Goal: Task Accomplishment & Management: Manage account settings

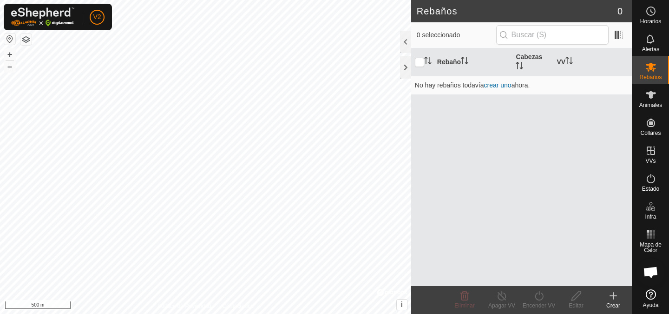
click at [10, 37] on button "button" at bounding box center [9, 38] width 11 height 11
click at [10, 40] on button "button" at bounding box center [9, 38] width 11 height 11
click at [403, 67] on div at bounding box center [405, 67] width 11 height 22
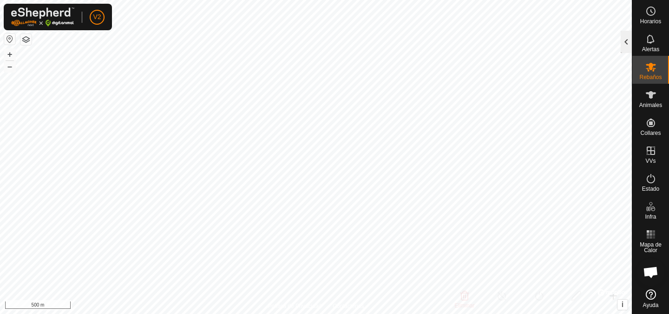
click at [621, 38] on div at bounding box center [626, 42] width 11 height 22
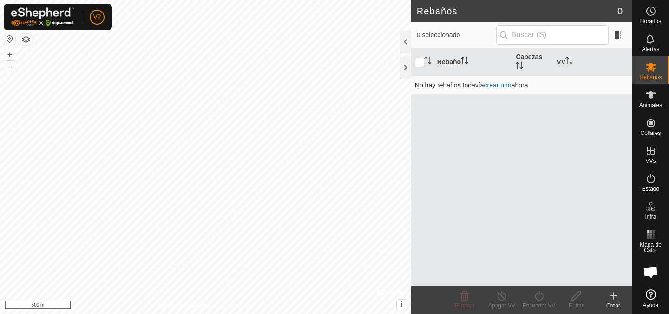
click at [500, 82] on link "crear uno" at bounding box center [497, 84] width 27 height 7
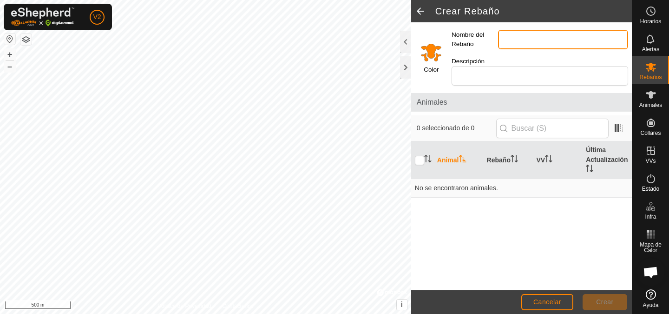
click at [503, 39] on input "Nombre del Rebaño" at bounding box center [563, 40] width 130 height 20
type input "Haras [PERSON_NAME]"
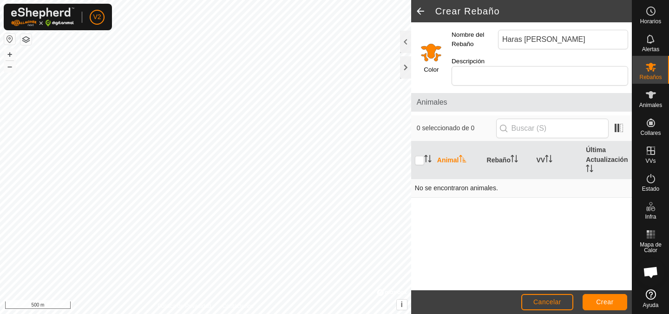
click at [463, 179] on td "No se encontraron animales." at bounding box center [521, 188] width 221 height 19
click at [615, 299] on button "Crear" at bounding box center [604, 302] width 45 height 16
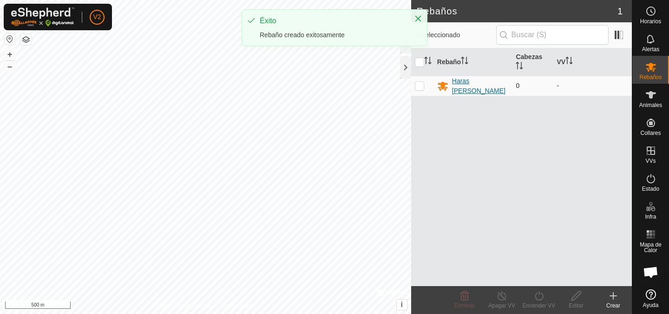
click at [474, 85] on div "Haras [PERSON_NAME]" at bounding box center [480, 86] width 57 height 20
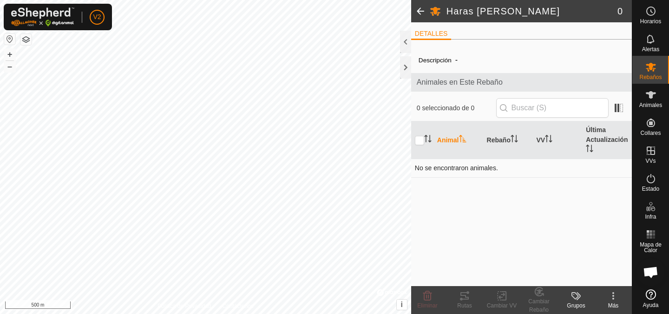
click at [466, 166] on td "No se encontraron animales." at bounding box center [521, 167] width 221 height 19
click at [651, 96] on icon at bounding box center [651, 94] width 10 height 7
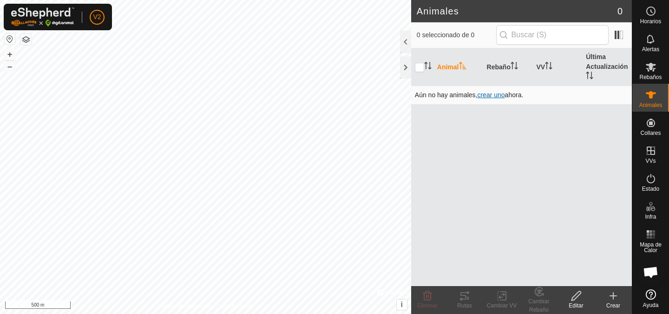
click at [495, 95] on span "crear uno" at bounding box center [490, 94] width 27 height 7
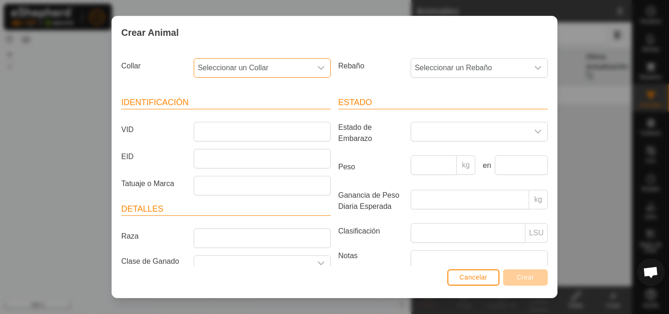
click at [269, 72] on span "Seleccionar un Collar" at bounding box center [253, 68] width 118 height 19
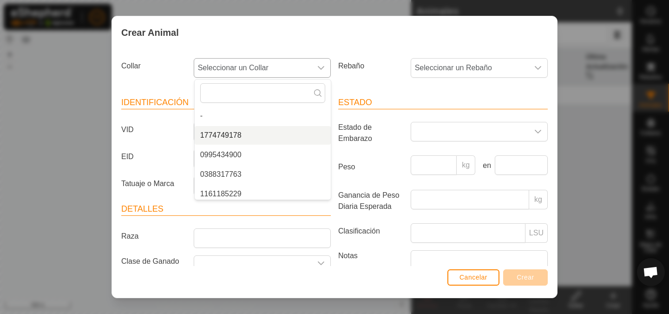
click at [240, 137] on li "1774749178" at bounding box center [263, 135] width 136 height 19
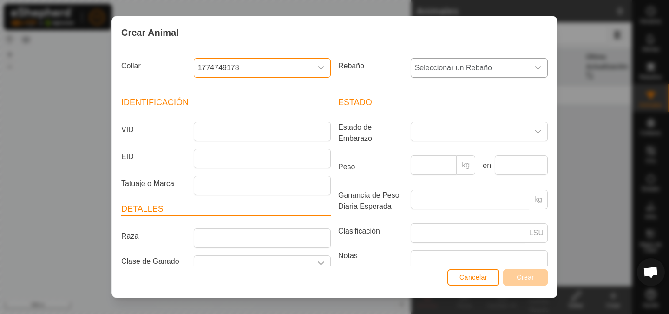
click at [466, 60] on span "Seleccionar un Rebaño" at bounding box center [470, 68] width 118 height 19
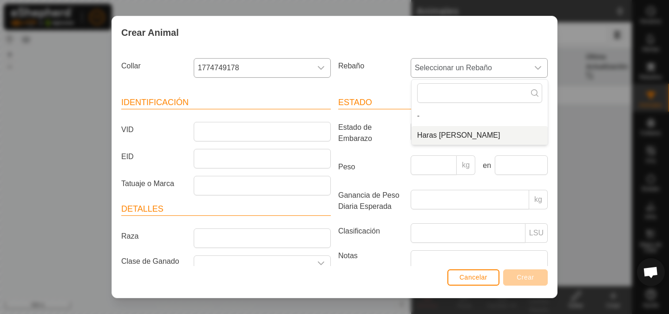
click at [434, 134] on li "Haras [PERSON_NAME]" at bounding box center [480, 135] width 136 height 19
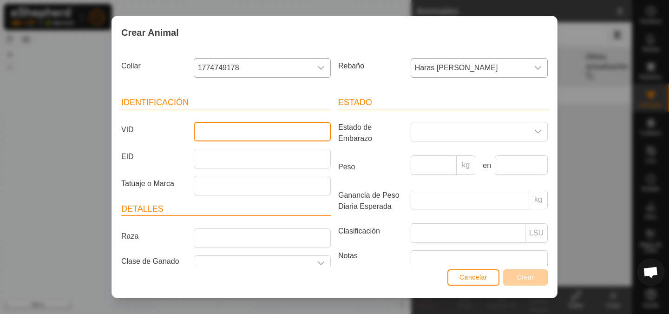
click at [235, 126] on input "VID" at bounding box center [262, 132] width 137 height 20
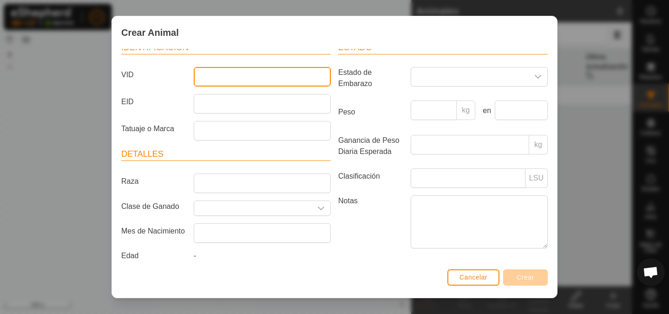
scroll to position [59, 0]
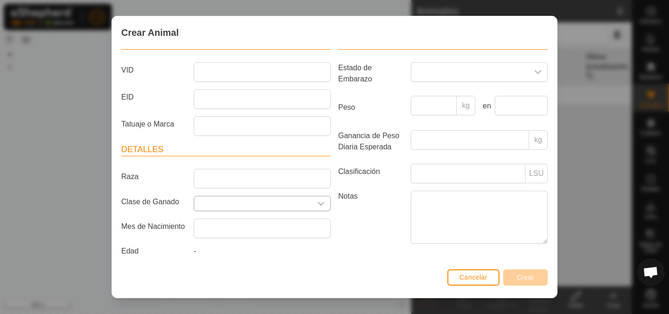
click at [324, 203] on icon "dropdown trigger" at bounding box center [320, 203] width 7 height 7
click at [318, 203] on icon "dropdown trigger" at bounding box center [320, 203] width 7 height 7
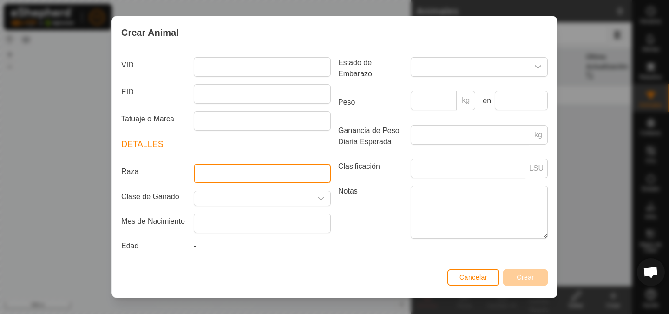
click at [242, 178] on input "Raza" at bounding box center [262, 173] width 137 height 20
type input "CDE"
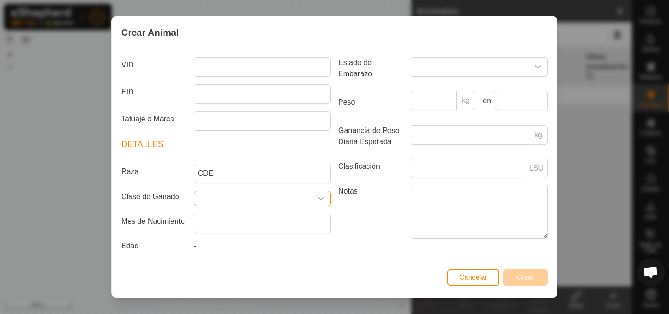
click at [223, 192] on input "Seleccione o ingrese una Clase de Ganado" at bounding box center [253, 198] width 118 height 14
type input "Caballo"
click at [372, 239] on div "Notas" at bounding box center [442, 213] width 217 height 56
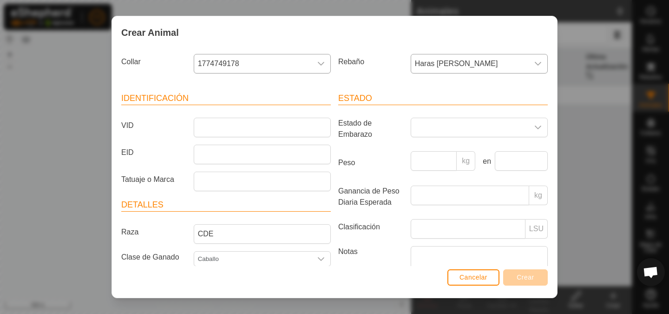
scroll to position [0, 0]
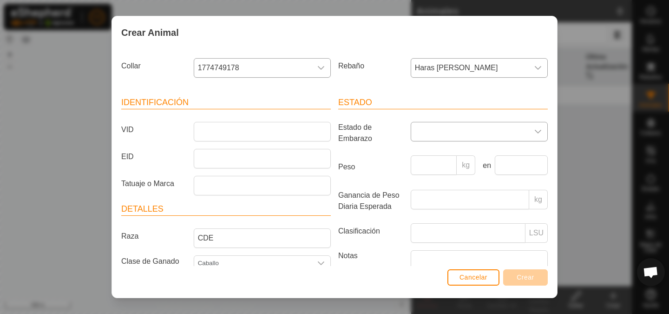
click at [531, 132] on div "dropdown trigger" at bounding box center [538, 131] width 19 height 19
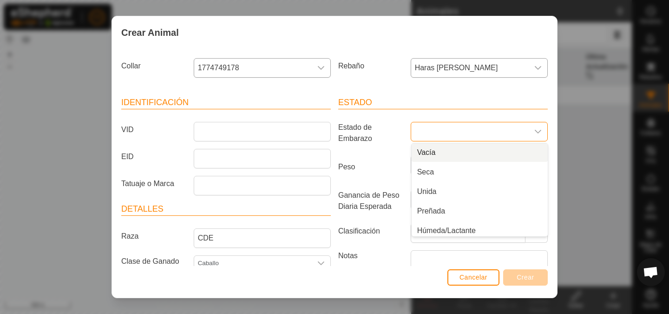
click at [434, 152] on li "Vacía" at bounding box center [480, 152] width 136 height 19
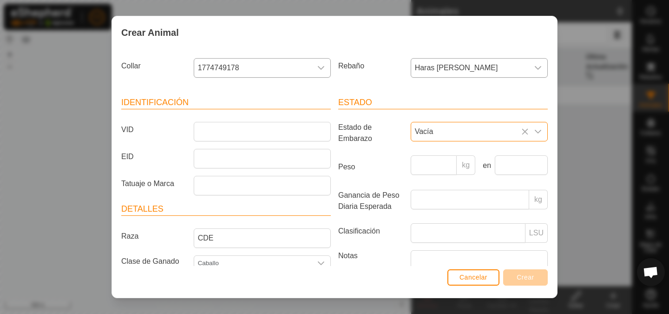
click at [377, 163] on label "Peso" at bounding box center [370, 166] width 72 height 23
click at [411, 163] on input "Peso" at bounding box center [434, 165] width 46 height 20
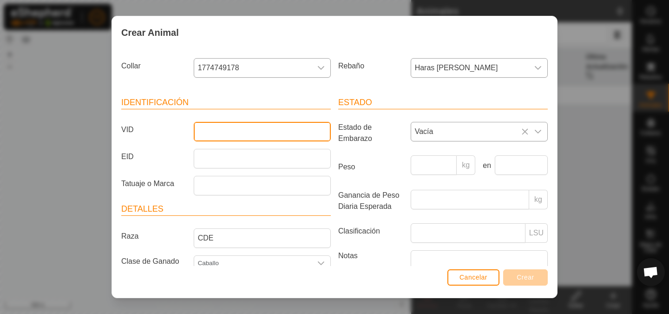
click at [202, 127] on input "VID" at bounding box center [262, 132] width 137 height 20
type input "F"
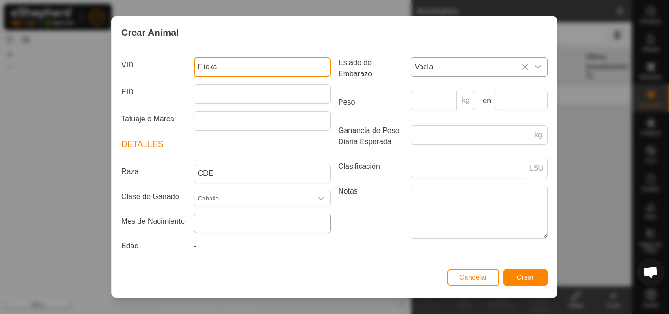
type input "Flicka"
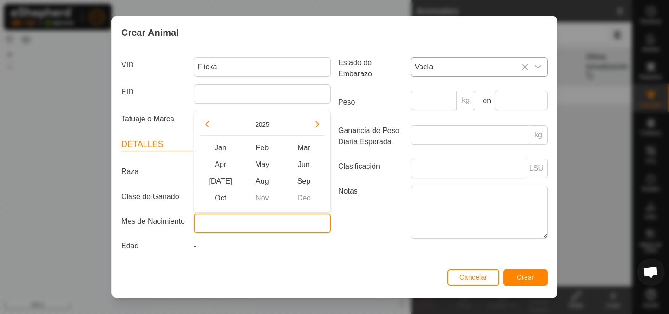
click at [273, 224] on input "text" at bounding box center [262, 223] width 137 height 20
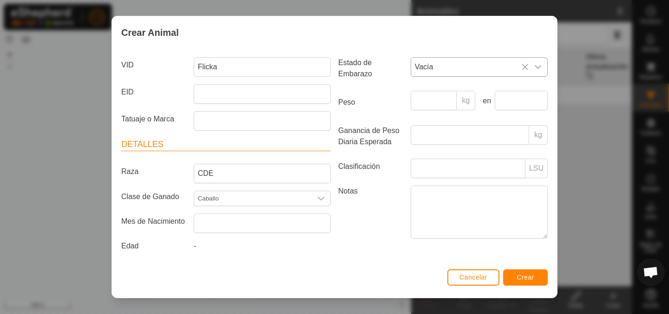
click at [363, 248] on div "Estado Estado de Embarazo Vacía Peso kg en Ganancia de Peso Diaria Esperada kg …" at bounding box center [442, 143] width 217 height 246
click at [209, 229] on input "text" at bounding box center [262, 223] width 137 height 20
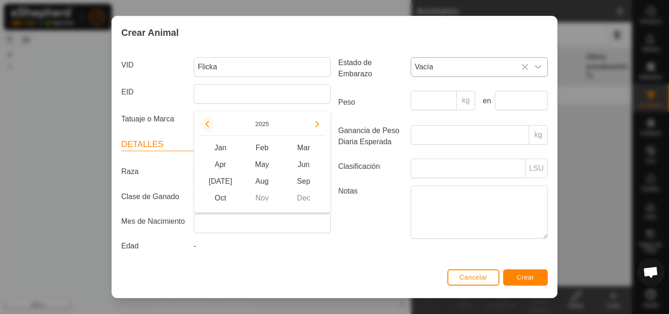
click at [206, 124] on button "Previous Year" at bounding box center [207, 124] width 15 height 15
click at [207, 124] on span "Previous Year" at bounding box center [207, 124] width 0 height 0
click at [206, 124] on button "Previous Year" at bounding box center [207, 124] width 15 height 15
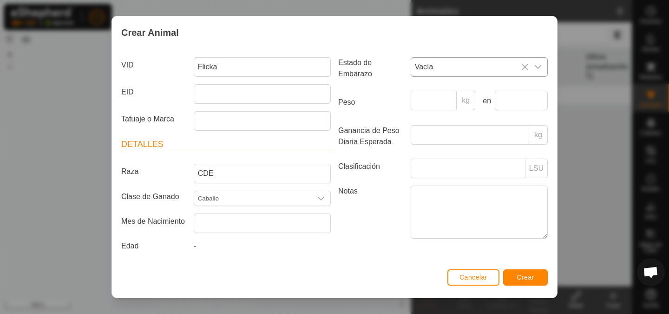
click at [280, 271] on div "Cancelar Crear" at bounding box center [334, 282] width 445 height 32
click at [530, 275] on span "Crear" at bounding box center [525, 276] width 18 height 7
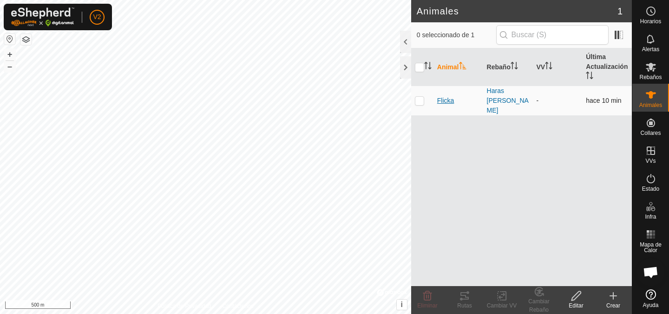
click at [444, 96] on span "Flicka" at bounding box center [445, 101] width 17 height 10
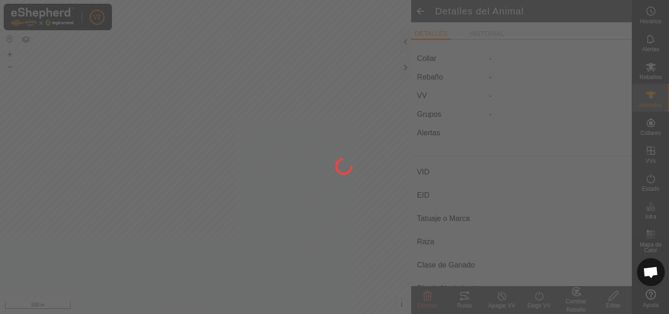
type input "Flicka"
type input "-"
type input "CDE"
type input "Caballo"
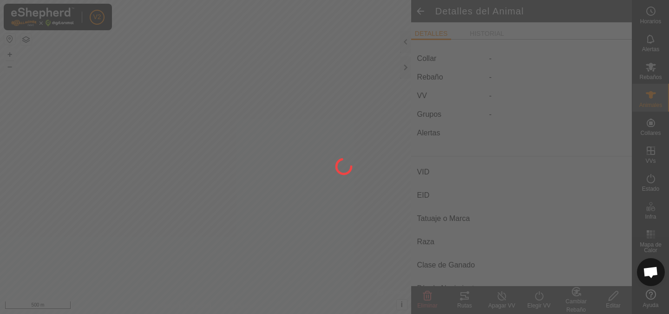
type input "Vacía"
type input "0 kg"
type input "-"
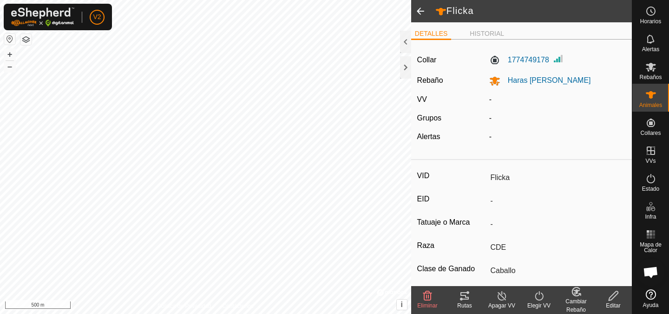
click at [481, 41] on div "DETALLES HISTORIAL" at bounding box center [521, 37] width 221 height 19
click at [481, 36] on li "HISTORIAL" at bounding box center [487, 34] width 42 height 11
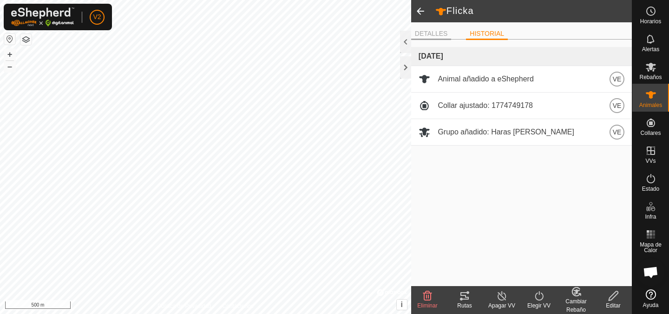
click at [436, 34] on li "DETALLES" at bounding box center [431, 34] width 40 height 11
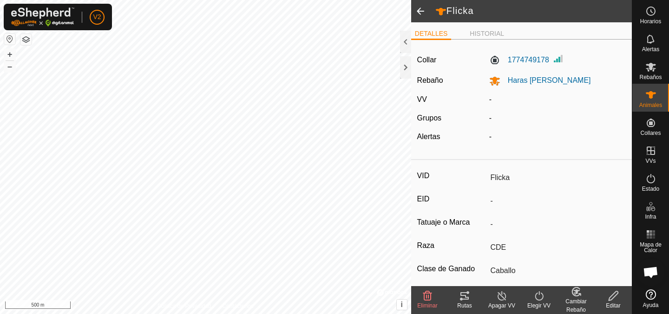
click at [420, 9] on span at bounding box center [420, 11] width 19 height 22
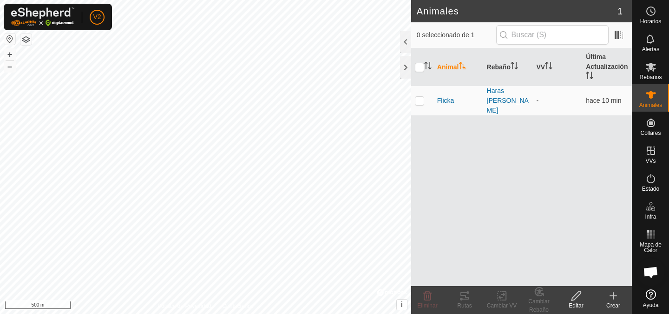
click at [481, 132] on div "Animal Rebaño VV Última Actualización Flicka Haras [PERSON_NAME] - hace 10 min" at bounding box center [521, 166] width 221 height 237
click at [612, 300] on icon at bounding box center [613, 295] width 11 height 11
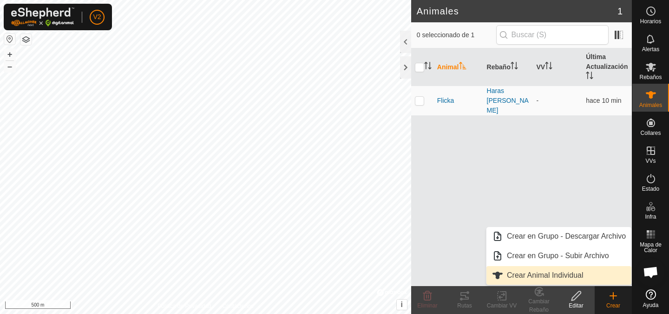
click at [545, 275] on link "Crear Animal Individual" at bounding box center [558, 275] width 145 height 19
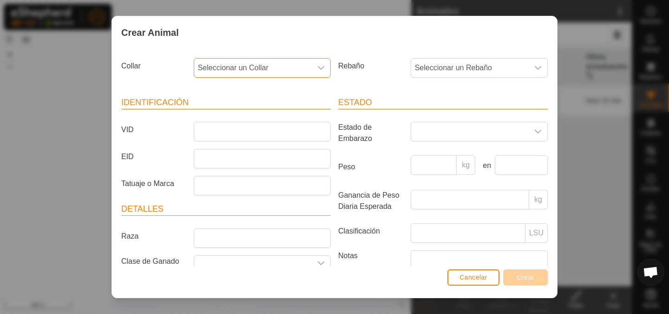
click at [242, 67] on span "Seleccionar un Collar" at bounding box center [253, 68] width 118 height 19
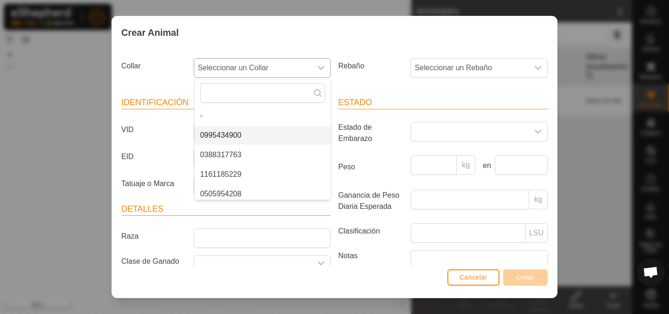
click at [242, 132] on li "0995434900" at bounding box center [263, 135] width 136 height 19
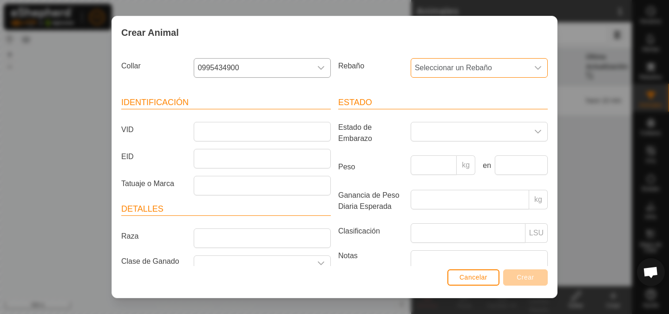
click at [496, 68] on span "Seleccionar un Rebaño" at bounding box center [470, 68] width 118 height 19
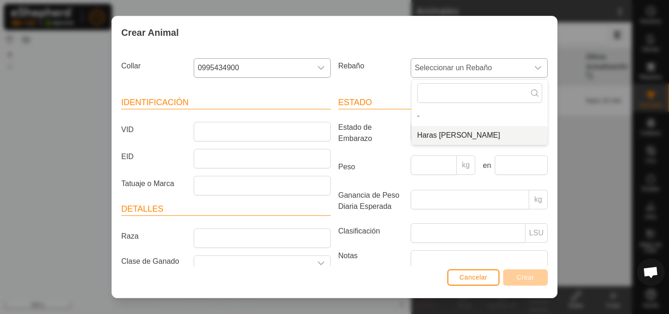
click at [435, 135] on li "Haras [PERSON_NAME]" at bounding box center [480, 135] width 136 height 19
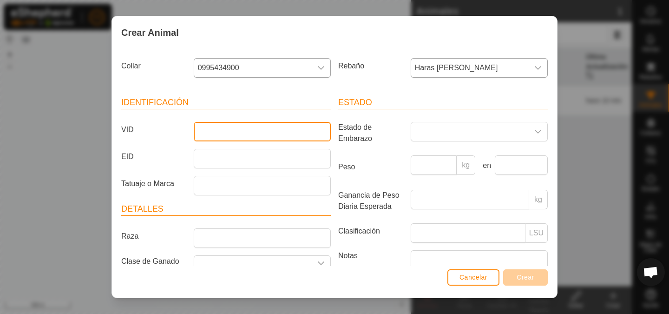
click at [214, 137] on input "VID" at bounding box center [262, 132] width 137 height 20
type input "[PERSON_NAME]"
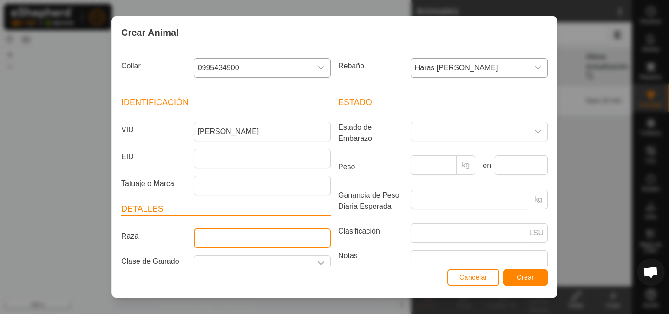
click at [224, 246] on input "Raza" at bounding box center [262, 238] width 137 height 20
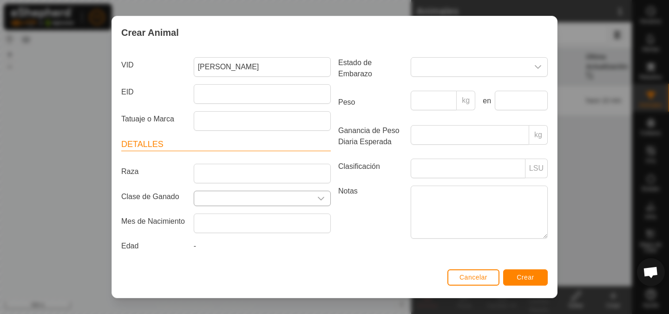
click at [265, 203] on input "Seleccione o ingrese una Clase de Ganado" at bounding box center [253, 198] width 118 height 14
click at [268, 198] on input "Seleccione o ingrese una Clase de Ganado" at bounding box center [253, 198] width 118 height 14
click at [321, 200] on icon "dropdown trigger" at bounding box center [320, 198] width 7 height 7
click at [219, 247] on li "Caballo" at bounding box center [262, 243] width 136 height 19
click at [250, 195] on input "Caballo" at bounding box center [253, 198] width 118 height 14
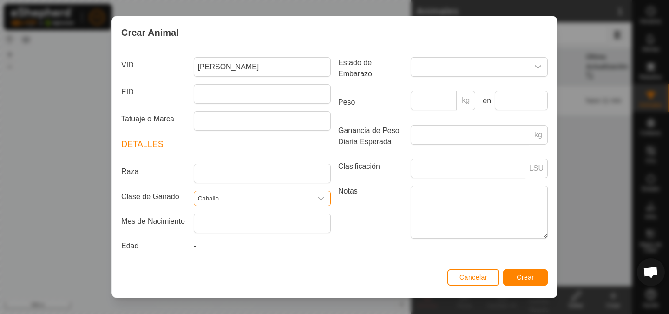
click at [250, 195] on input "Caballo" at bounding box center [253, 198] width 118 height 14
type input "Yegua"
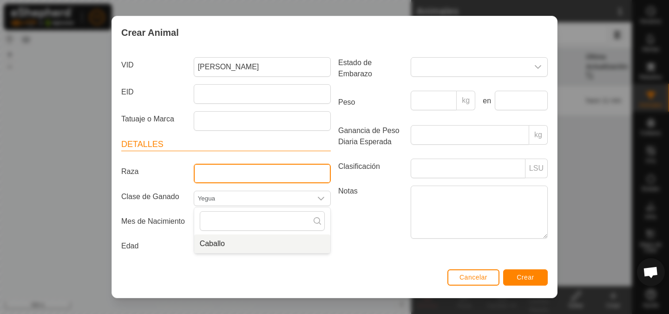
click at [235, 163] on input "Raza" at bounding box center [262, 173] width 137 height 20
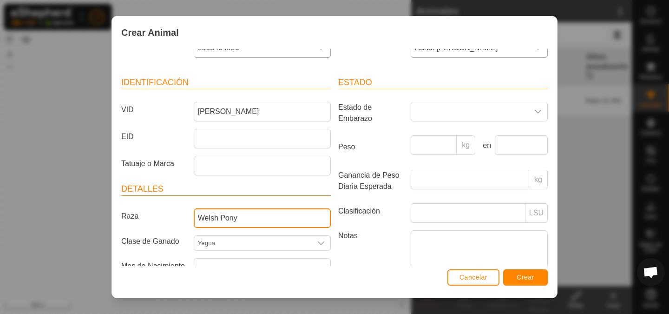
scroll to position [12, 0]
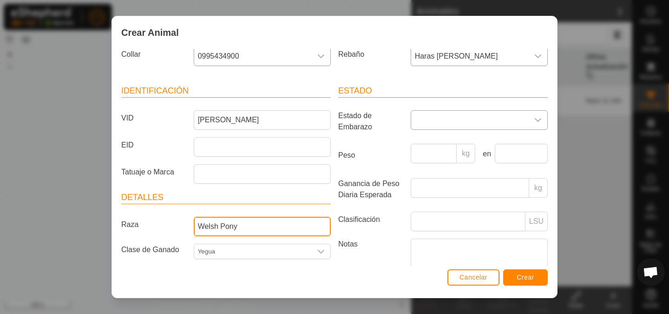
type input "Welsh Pony"
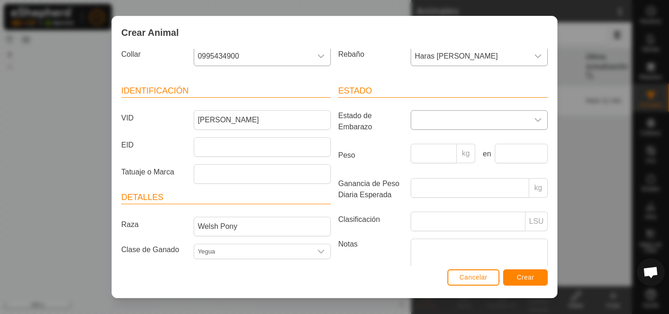
click at [539, 119] on icon "dropdown trigger" at bounding box center [538, 120] width 7 height 4
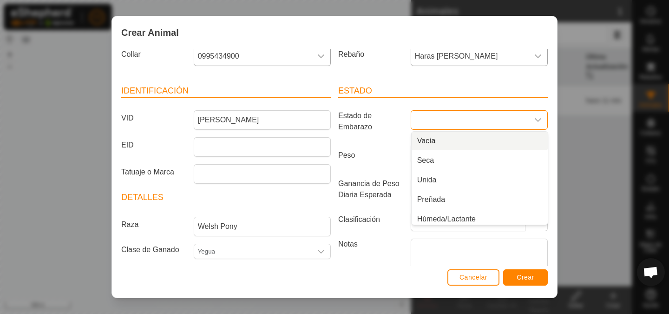
click at [440, 137] on li "Vacía" at bounding box center [480, 140] width 136 height 19
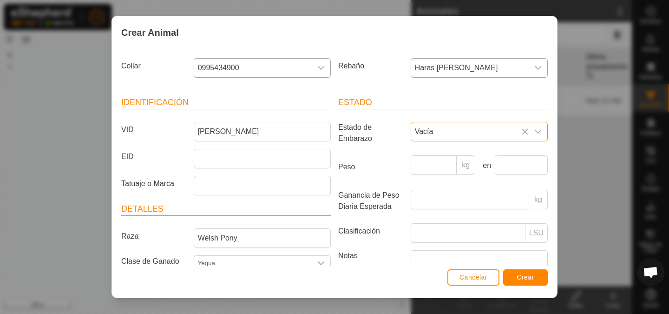
scroll to position [65, 0]
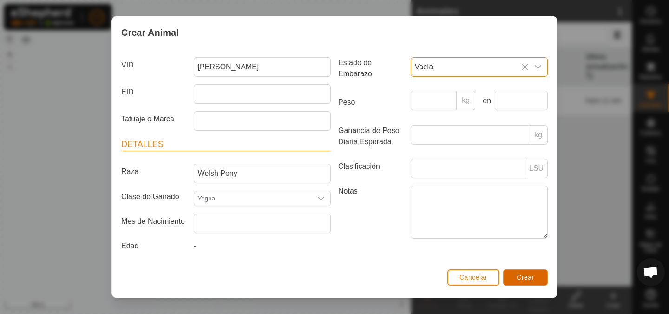
click at [524, 278] on span "Crear" at bounding box center [525, 276] width 18 height 7
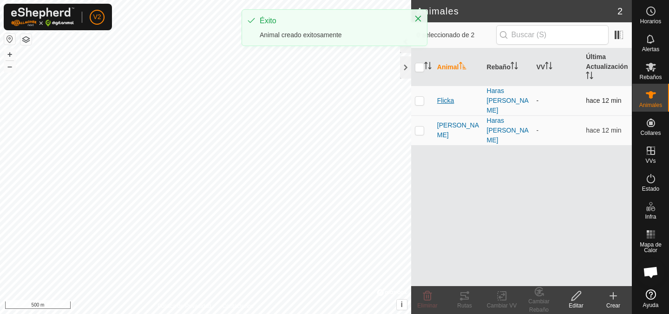
click at [448, 96] on span "Flicka" at bounding box center [445, 101] width 17 height 10
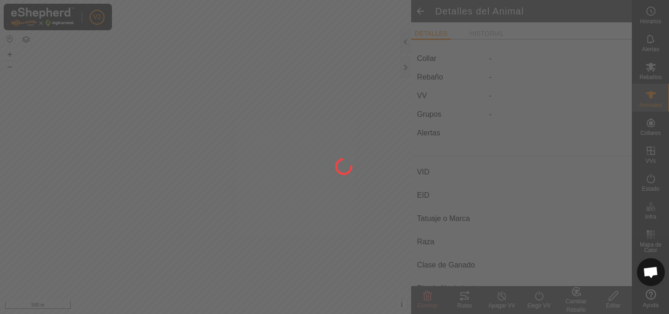
type input "Flicka"
type input "-"
type input "CDE"
type input "Caballo"
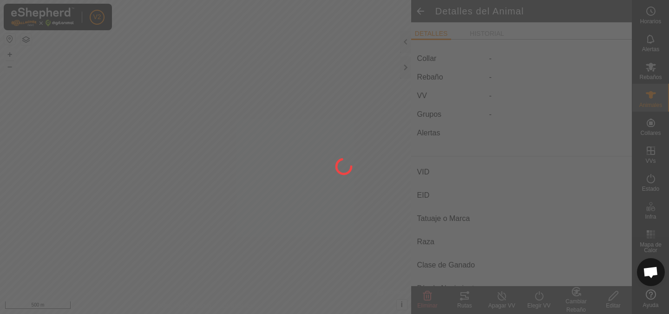
type input "Vacía"
type input "0 kg"
type input "-"
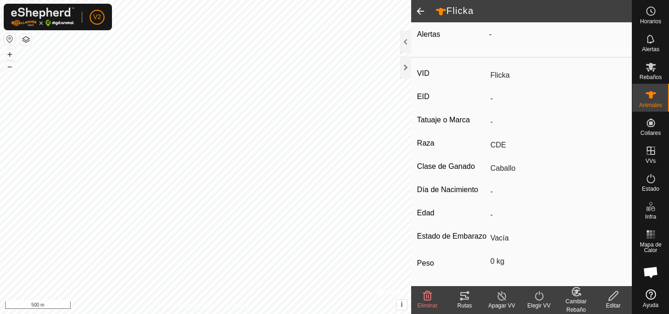
scroll to position [142, 0]
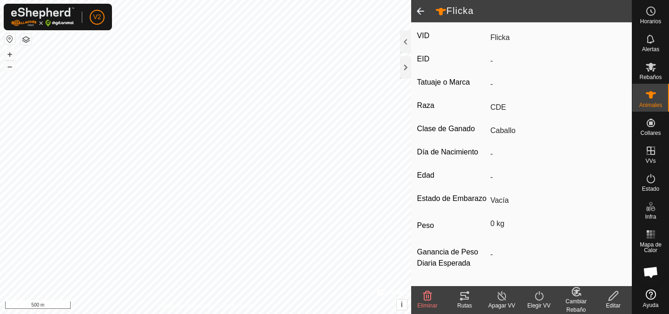
click at [612, 298] on icon at bounding box center [614, 295] width 12 height 11
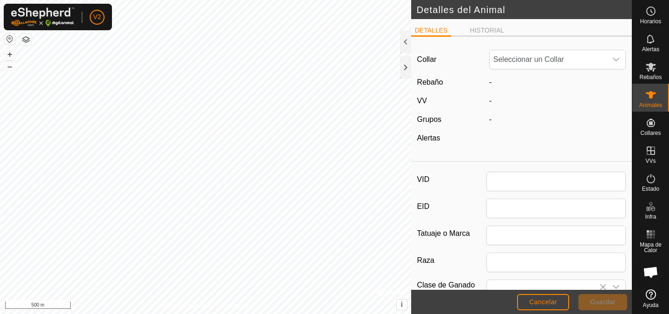
type input "Flicka"
type input "CDE"
type input "Caballo"
type input "0"
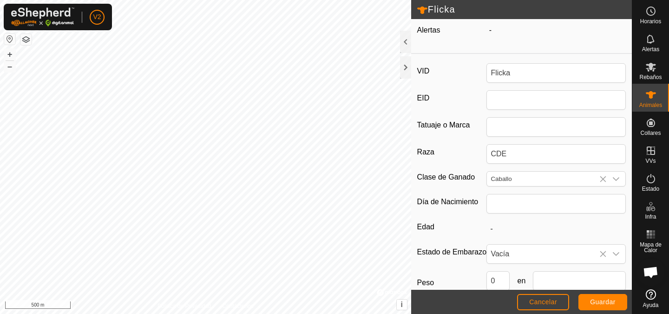
scroll to position [164, 0]
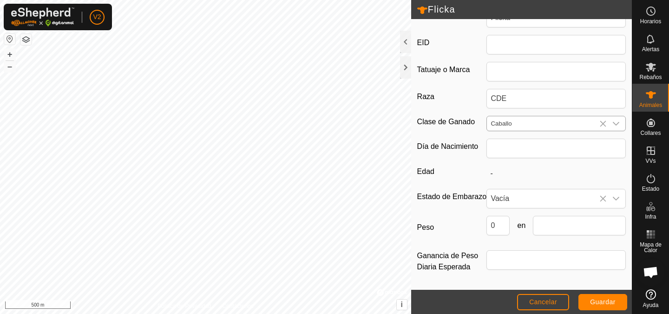
click at [618, 124] on icon "dropdown trigger" at bounding box center [615, 123] width 7 height 7
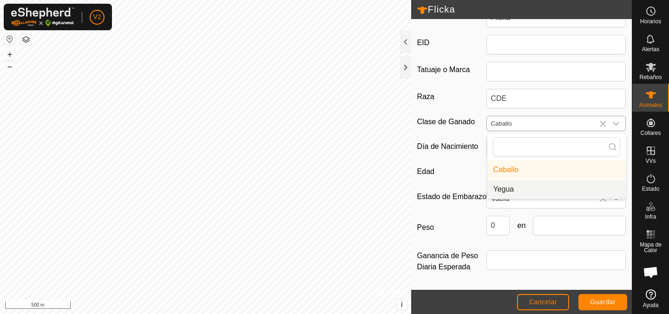
click at [510, 190] on li "Yegua" at bounding box center [556, 189] width 138 height 19
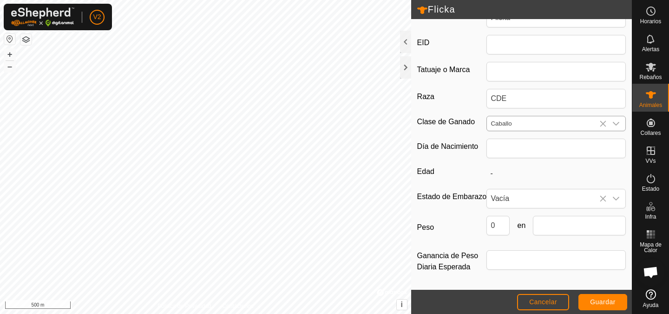
type input "Yegua"
click at [606, 301] on span "Guardar" at bounding box center [603, 301] width 26 height 7
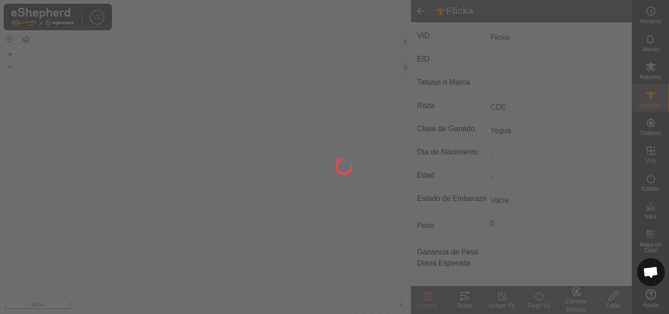
scroll to position [142, 0]
type input "-"
type input "0 kg"
type input "-"
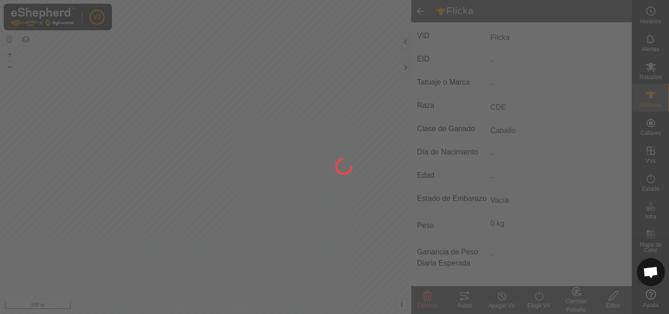
type input "Yegua"
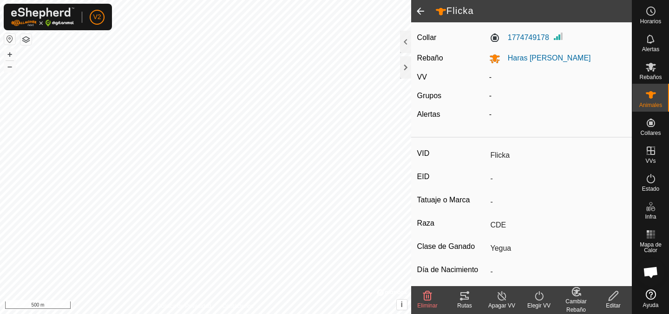
scroll to position [0, 0]
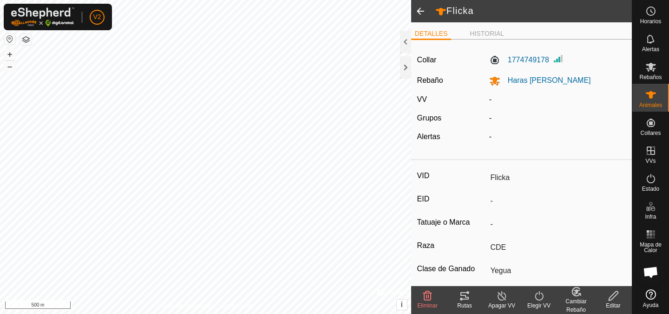
click at [429, 4] on span at bounding box center [420, 11] width 19 height 22
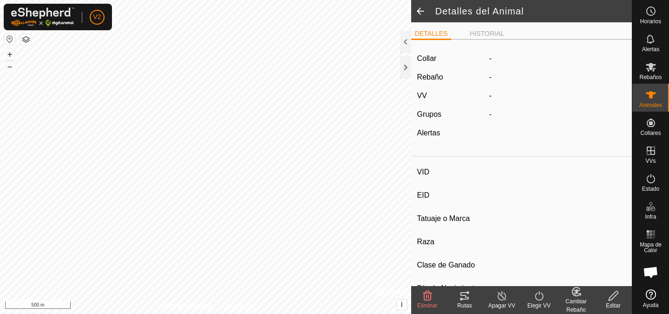
type input "Flicka"
type input "-"
type input "CDE"
type input "Yegua"
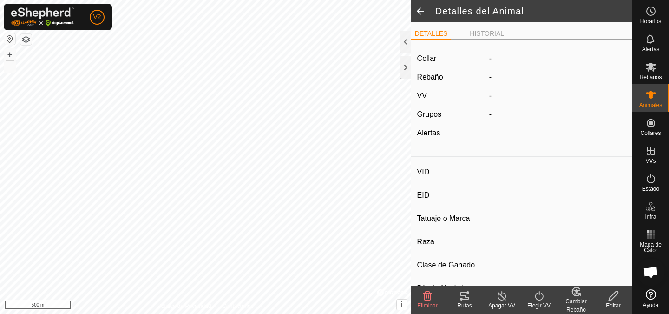
type input "Vacía"
type input "0 kg"
type input "-"
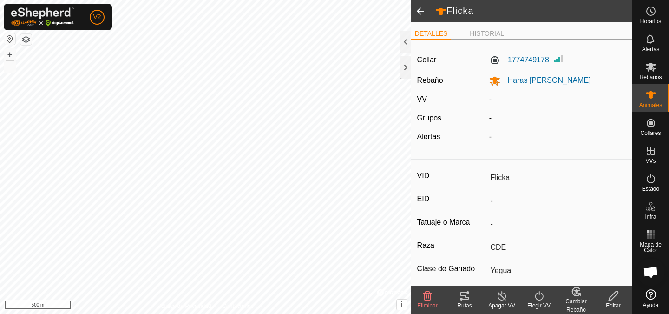
click at [421, 12] on span at bounding box center [420, 11] width 19 height 22
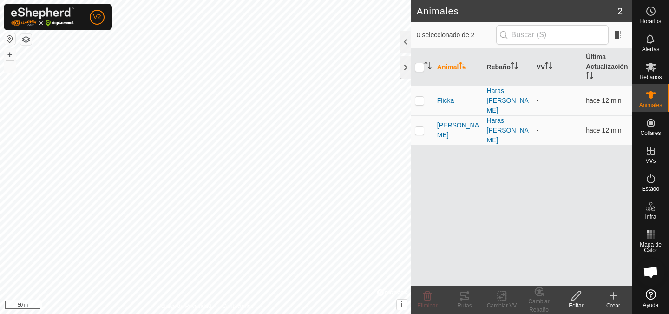
click at [10, 40] on button "button" at bounding box center [9, 38] width 11 height 11
click at [235, 305] on div "Política de Privacidad Contáctenos + – ⇧ i © Mapbox , © OpenStreetMap , Improve…" at bounding box center [205, 157] width 411 height 314
click at [206, 307] on div "Política de Privacidad Contáctenos + – ⇧ i © Mapbox , © OpenStreetMap , Improve…" at bounding box center [205, 157] width 411 height 314
click at [446, 222] on div "Animales 2 0 seleccionado de 2 Animal Rebaño VV Última Actualización Flicka Har…" at bounding box center [316, 157] width 632 height 314
click at [613, 299] on icon at bounding box center [613, 295] width 0 height 7
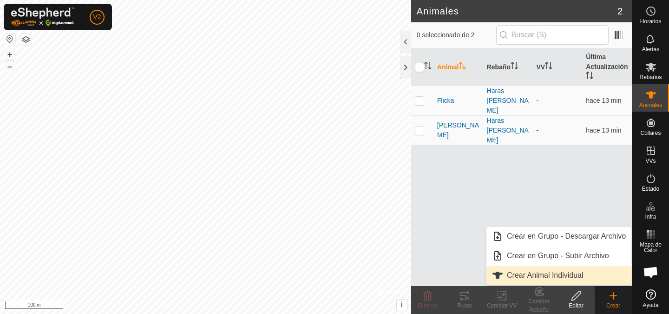
click at [516, 274] on link "Crear Animal Individual" at bounding box center [558, 275] width 145 height 19
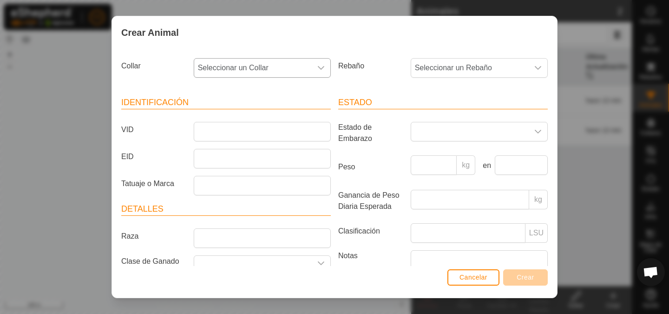
click at [316, 74] on div "dropdown trigger" at bounding box center [321, 68] width 19 height 19
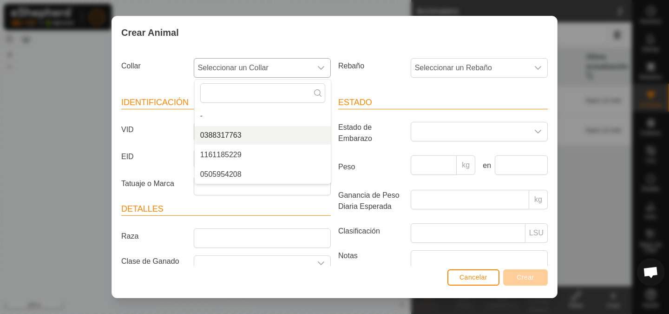
click at [241, 137] on li "0388317763" at bounding box center [263, 135] width 136 height 19
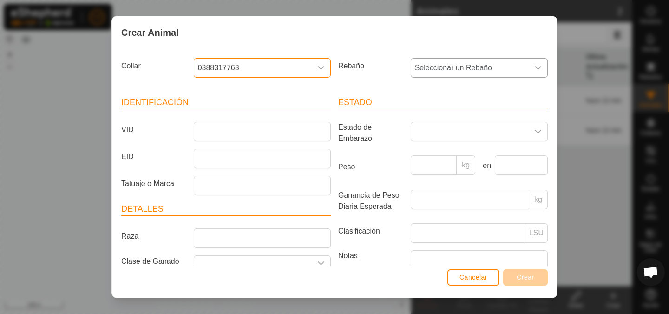
click at [465, 68] on span "Seleccionar un Rebaño" at bounding box center [470, 68] width 118 height 19
click at [436, 133] on li "Haras [PERSON_NAME]" at bounding box center [480, 135] width 136 height 19
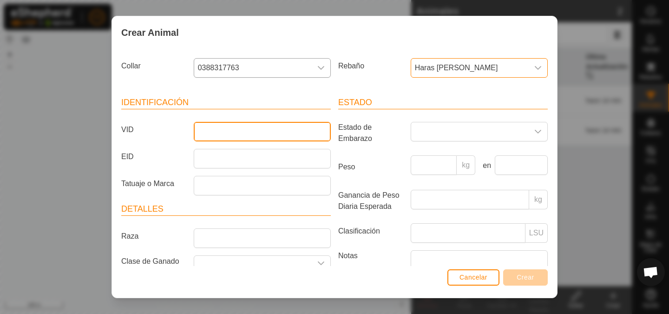
click at [247, 139] on input "VID" at bounding box center [262, 132] width 137 height 20
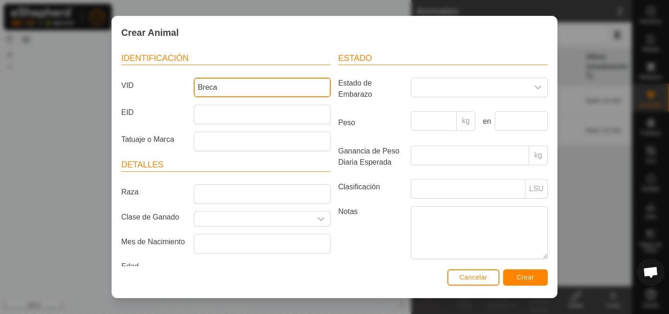
scroll to position [47, 0]
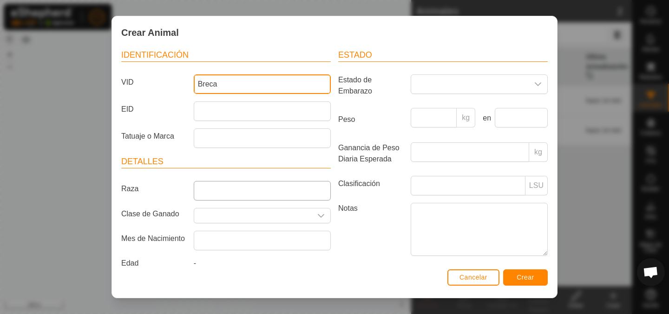
type input "Breca"
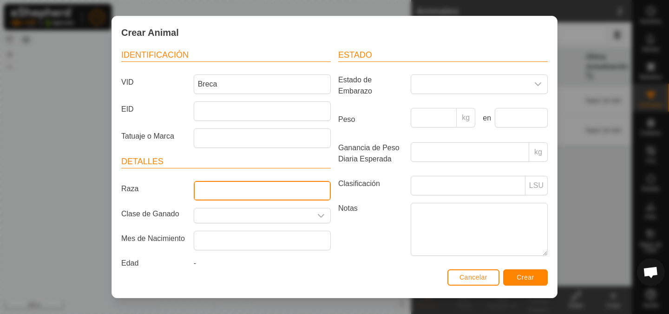
click at [248, 187] on input "Raza" at bounding box center [262, 191] width 137 height 20
type input "[PERSON_NAME] Gallega"
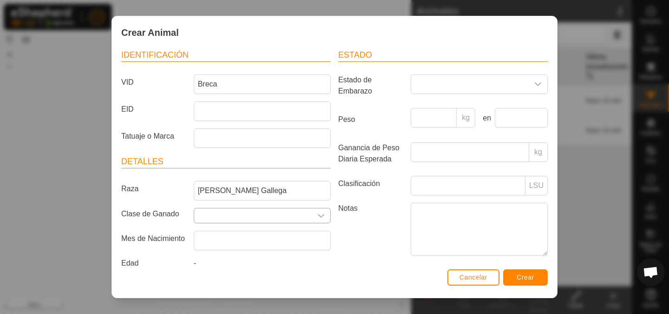
click at [320, 213] on icon "dropdown trigger" at bounding box center [320, 215] width 7 height 7
click at [217, 278] on li "Yegua" at bounding box center [262, 280] width 136 height 19
type input "Yegua"
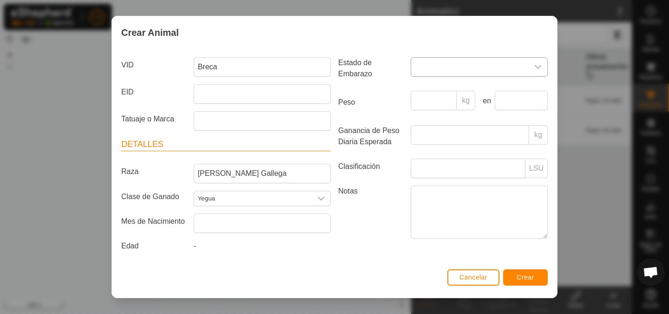
click at [540, 65] on icon "dropdown trigger" at bounding box center [538, 67] width 7 height 4
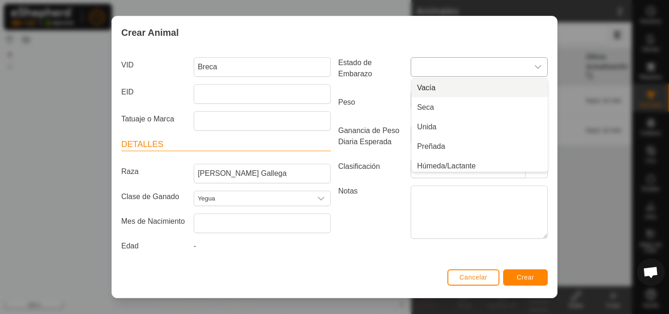
click at [440, 88] on li "Vacía" at bounding box center [480, 87] width 136 height 19
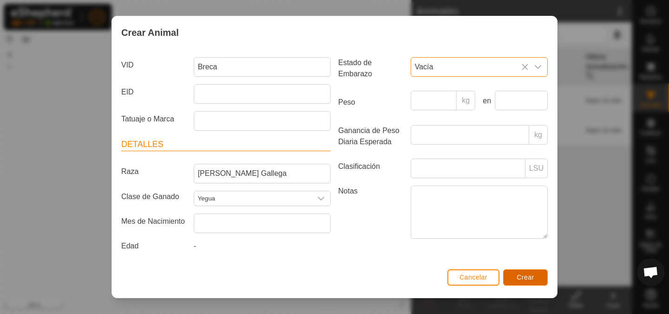
click at [521, 276] on span "Crear" at bounding box center [525, 276] width 18 height 7
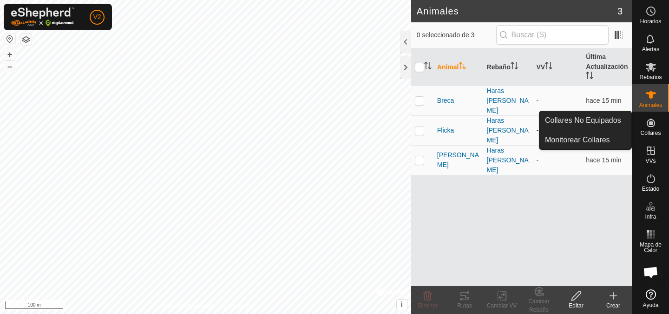
click at [648, 128] on es-neckbands-svg-icon at bounding box center [650, 122] width 17 height 15
click at [648, 125] on icon at bounding box center [650, 122] width 11 height 11
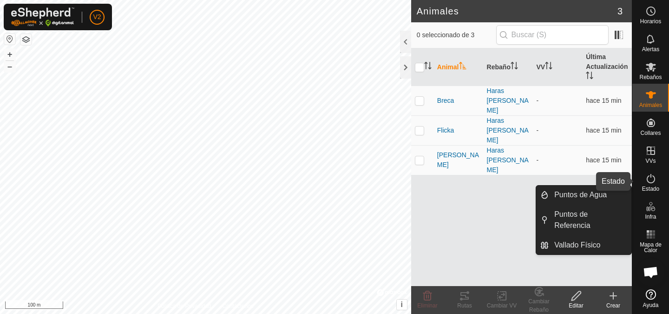
click at [654, 179] on icon at bounding box center [651, 178] width 8 height 9
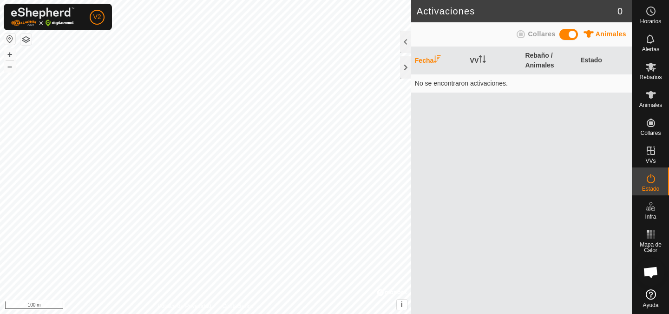
click at [570, 35] on span at bounding box center [568, 34] width 19 height 11
click at [648, 42] on icon at bounding box center [650, 38] width 7 height 9
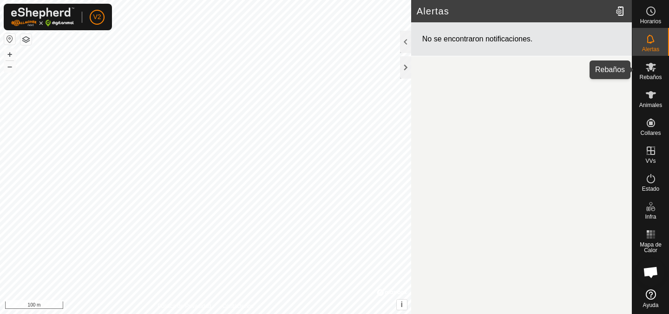
click at [653, 69] on icon at bounding box center [651, 67] width 10 height 9
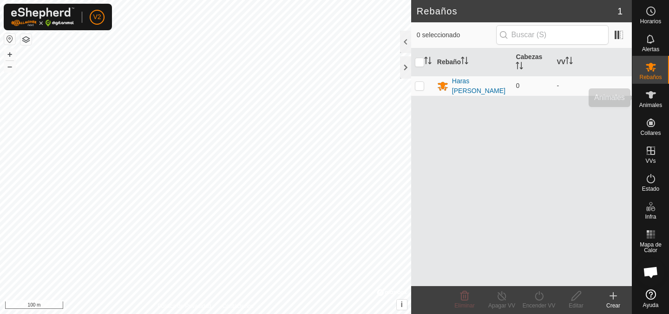
click at [651, 97] on icon at bounding box center [651, 94] width 10 height 7
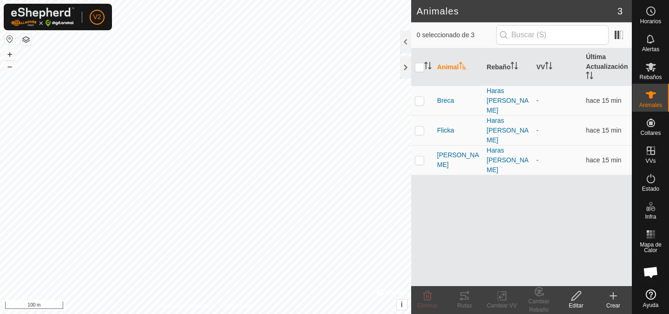
click at [617, 294] on icon at bounding box center [613, 295] width 11 height 11
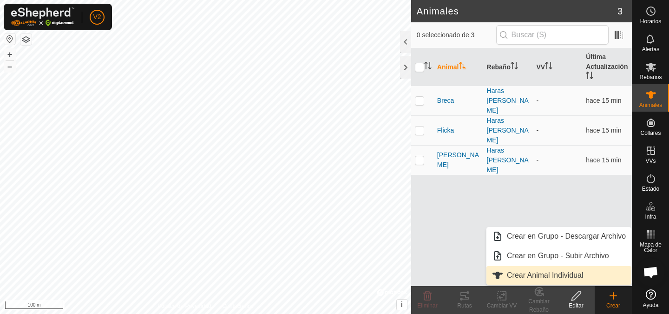
click at [537, 272] on link "Crear Animal Individual" at bounding box center [558, 275] width 145 height 19
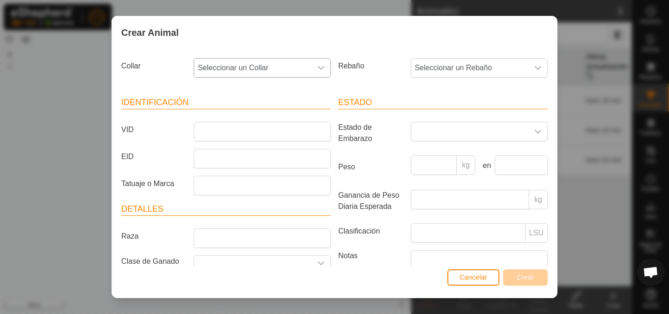
click at [326, 67] on div "dropdown trigger" at bounding box center [321, 68] width 19 height 19
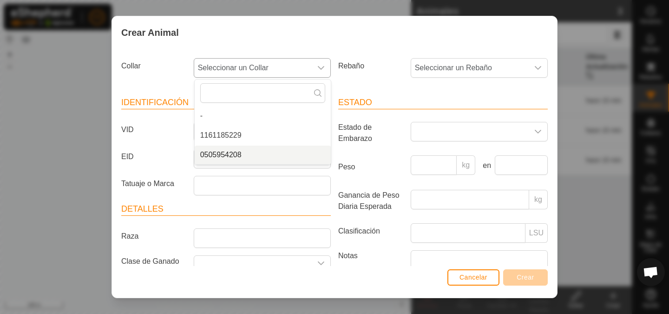
click at [231, 155] on li "0505954208" at bounding box center [263, 154] width 136 height 19
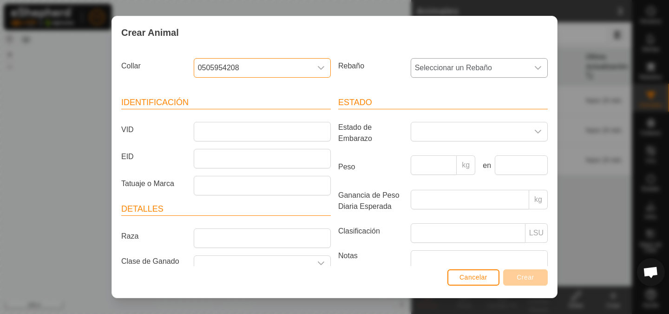
click at [453, 66] on span "Seleccionar un Rebaño" at bounding box center [470, 68] width 118 height 19
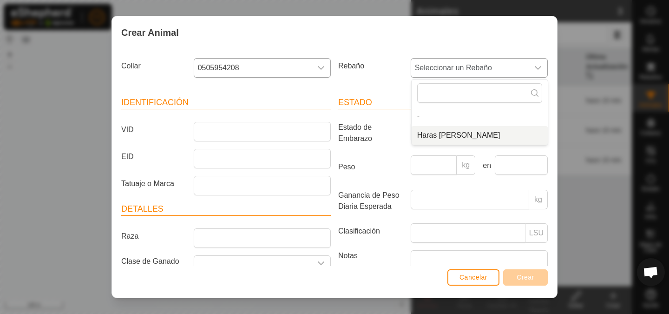
click at [435, 137] on li "Haras [PERSON_NAME]" at bounding box center [480, 135] width 136 height 19
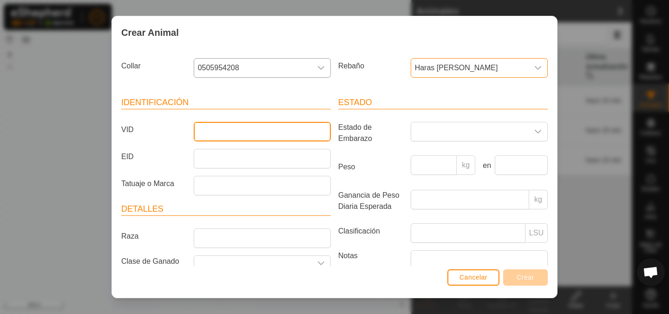
click at [235, 131] on input "VID" at bounding box center [262, 132] width 137 height 20
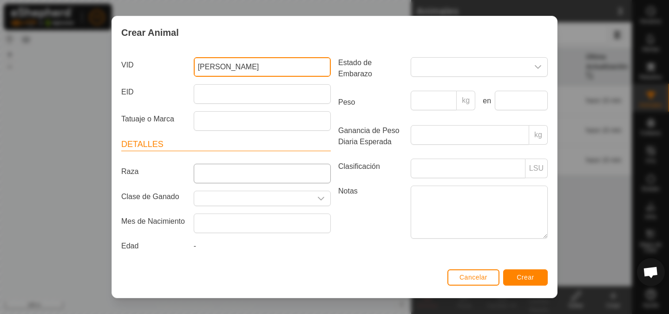
type input "[PERSON_NAME]"
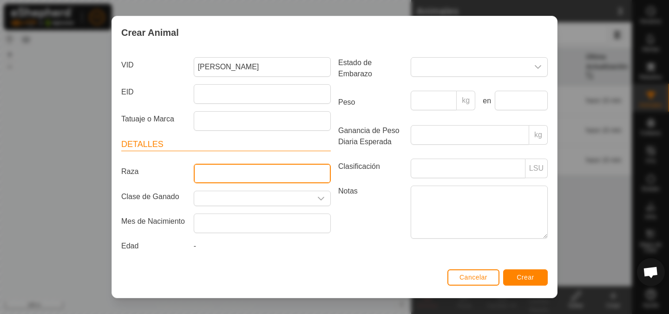
click at [228, 167] on input "Raza" at bounding box center [262, 173] width 137 height 20
type input "Cruzada"
click at [323, 196] on icon "dropdown trigger" at bounding box center [320, 198] width 7 height 7
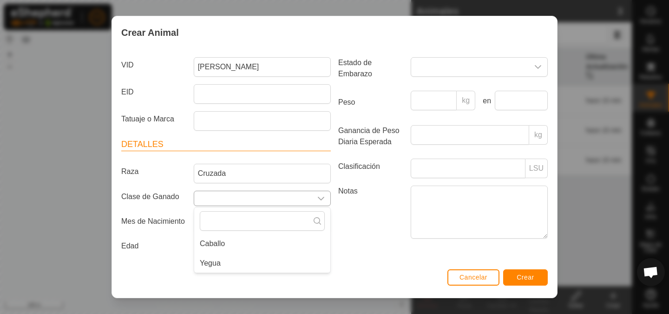
click at [321, 196] on icon "dropdown trigger" at bounding box center [320, 198] width 7 height 7
click at [320, 201] on icon "dropdown trigger" at bounding box center [320, 198] width 7 height 7
click at [212, 260] on li "Yegua" at bounding box center [262, 263] width 136 height 19
type input "Yegua"
click at [525, 278] on span "Crear" at bounding box center [525, 276] width 18 height 7
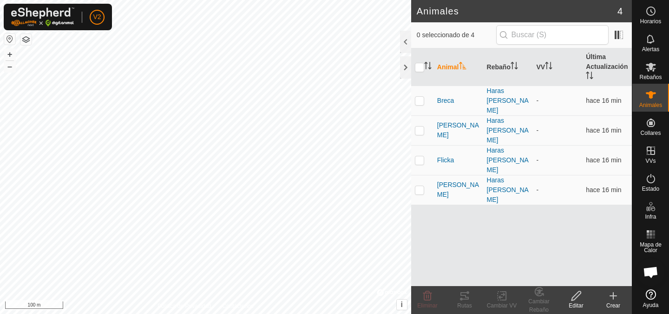
click at [418, 279] on div "Animales 4 0 seleccionado de 4 Animal Rebaño VV Última Actualización [PERSON_NA…" at bounding box center [316, 157] width 632 height 314
click at [60, 313] on html "V2 Horarios Alertas Rebaños Animales Collares VVs Estado Infra Mapa de Calor Ay…" at bounding box center [334, 157] width 669 height 314
click at [14, 67] on button "–" at bounding box center [9, 66] width 11 height 11
click at [9, 69] on button "–" at bounding box center [9, 66] width 11 height 11
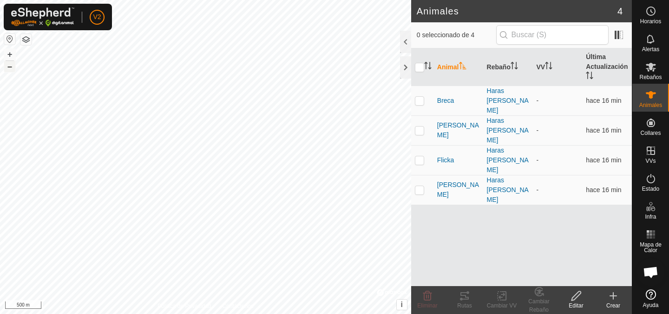
click at [9, 69] on button "–" at bounding box center [9, 66] width 11 height 11
click at [10, 38] on button "button" at bounding box center [9, 38] width 11 height 11
click at [6, 39] on button "button" at bounding box center [9, 38] width 11 height 11
click at [22, 40] on button "button" at bounding box center [25, 39] width 11 height 11
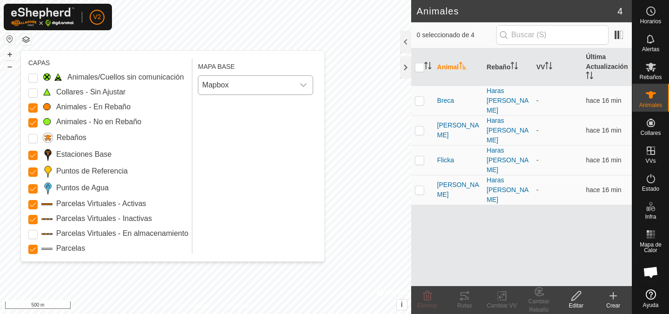
click at [305, 83] on icon "dropdown trigger" at bounding box center [303, 84] width 7 height 7
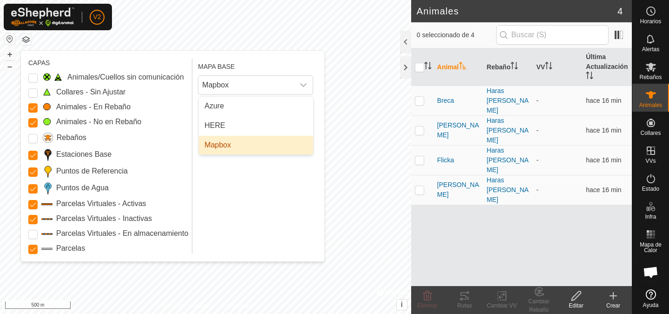
click at [270, 193] on div "MAPA BASE Mapbox Azure HERE Mapbox" at bounding box center [257, 156] width 119 height 196
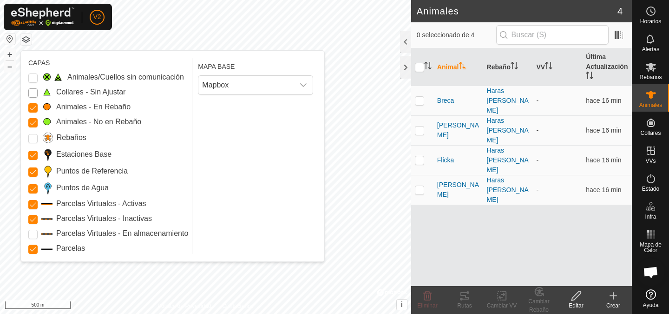
click at [34, 94] on Unfitted "Collares - Sin Ajustar" at bounding box center [32, 92] width 9 height 9
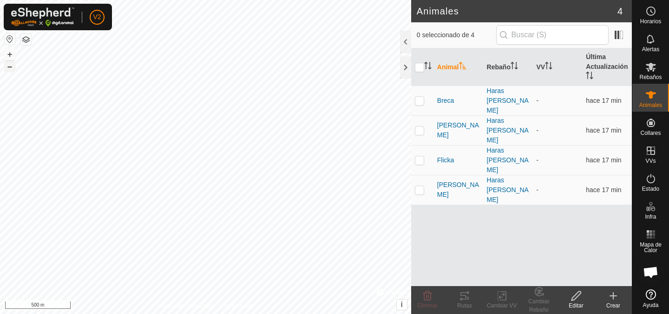
click at [8, 69] on button "–" at bounding box center [9, 66] width 11 height 11
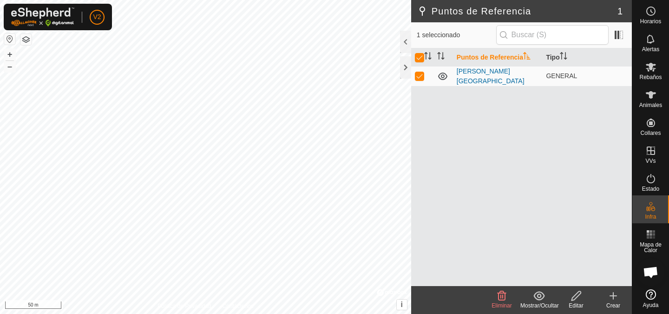
click at [613, 298] on icon at bounding box center [613, 295] width 0 height 7
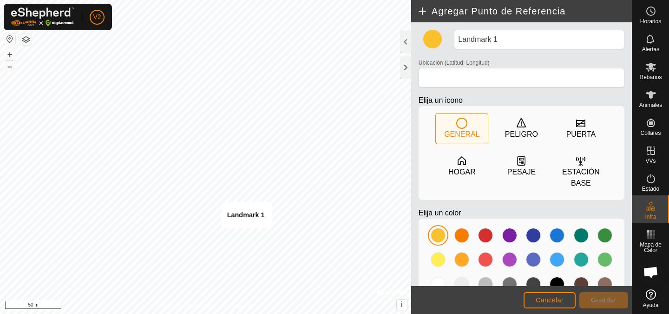
type input "42.190402, -8.460781"
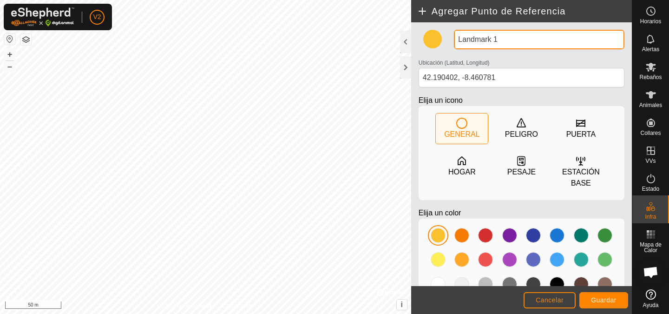
click at [510, 44] on input "Landmark 1" at bounding box center [539, 40] width 170 height 20
type input "Barcelar"
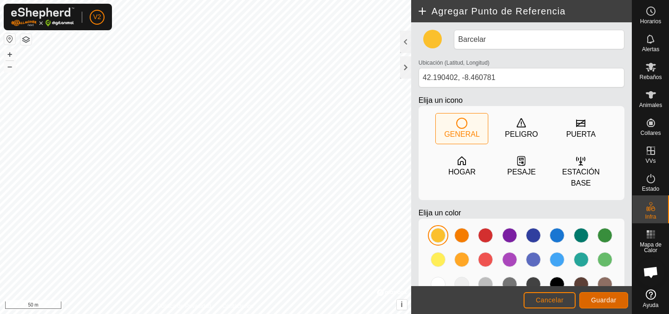
click at [611, 300] on span "Guardar" at bounding box center [604, 299] width 26 height 7
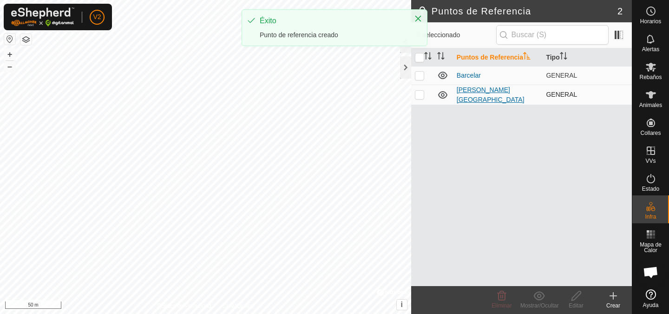
click at [479, 93] on link "[PERSON_NAME][GEOGRAPHIC_DATA]" at bounding box center [491, 94] width 68 height 17
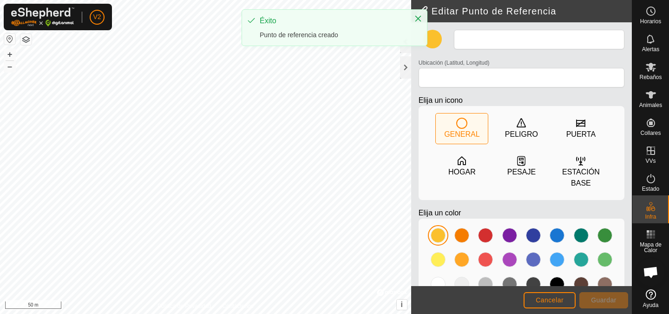
type input "[PERSON_NAME][GEOGRAPHIC_DATA]"
type input "42.191221, -8.462044"
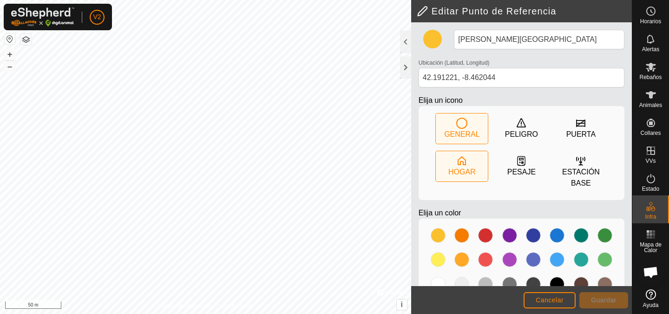
click at [456, 167] on div "HOGAR" at bounding box center [461, 171] width 27 height 11
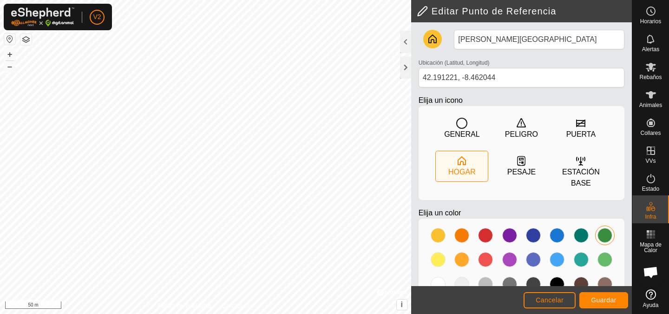
click at [608, 237] on div at bounding box center [604, 235] width 15 height 15
click at [608, 303] on span "Guardar" at bounding box center [604, 299] width 26 height 7
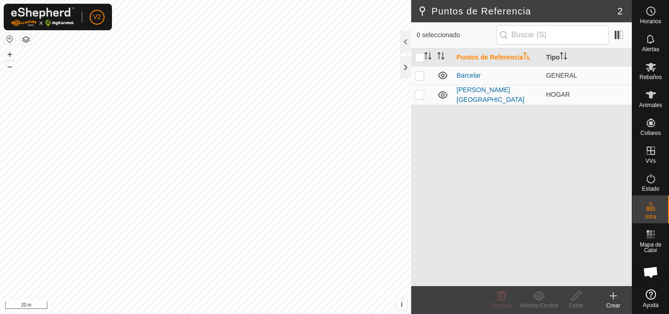
click at [613, 297] on icon at bounding box center [613, 295] width 0 height 7
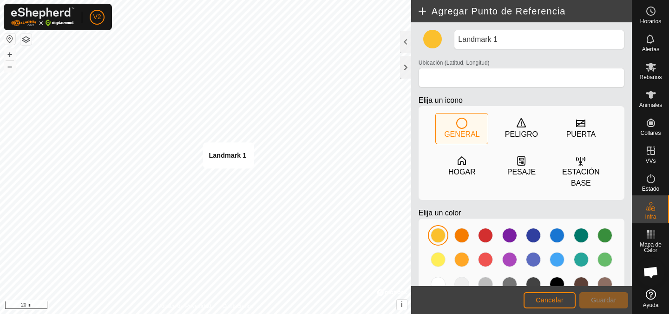
type input "42.190919, -8.462806"
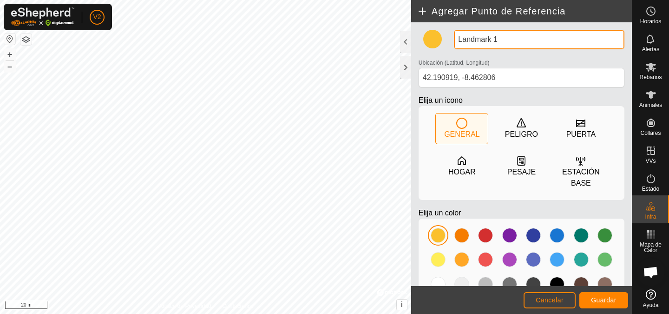
click at [514, 38] on input "Landmark 1" at bounding box center [539, 40] width 170 height 20
type input "0"
type input "p"
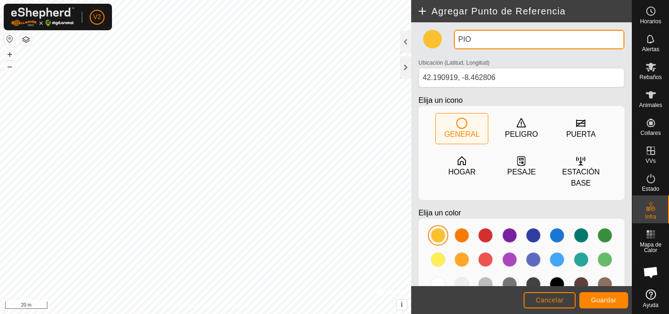
click at [502, 36] on input "PIO" at bounding box center [539, 40] width 170 height 20
type input "Pios"
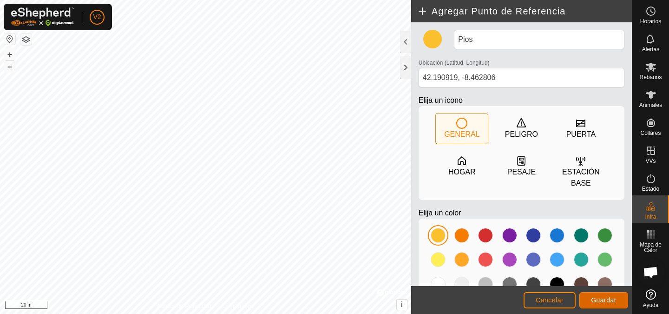
click at [606, 300] on span "Guardar" at bounding box center [604, 299] width 26 height 7
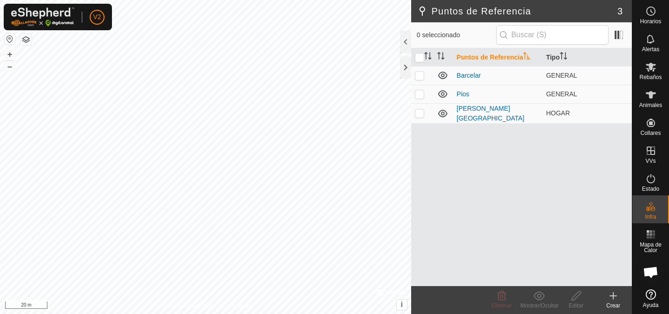
click at [615, 298] on icon at bounding box center [613, 295] width 11 height 11
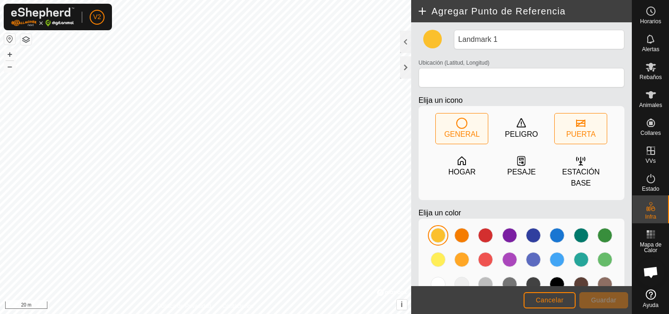
click at [585, 128] on div "PUERTA" at bounding box center [581, 128] width 52 height 30
type input "42.189660, -8.461389"
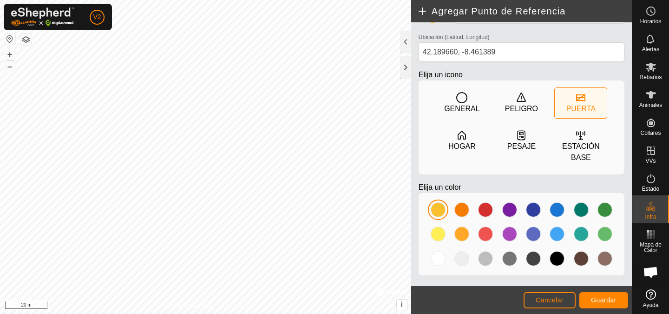
scroll to position [30, 0]
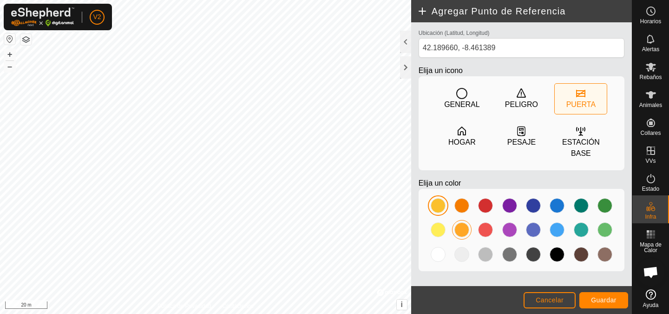
click at [458, 226] on div at bounding box center [461, 229] width 15 height 15
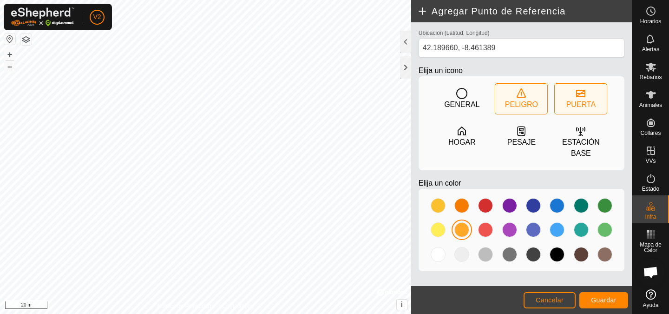
scroll to position [0, 0]
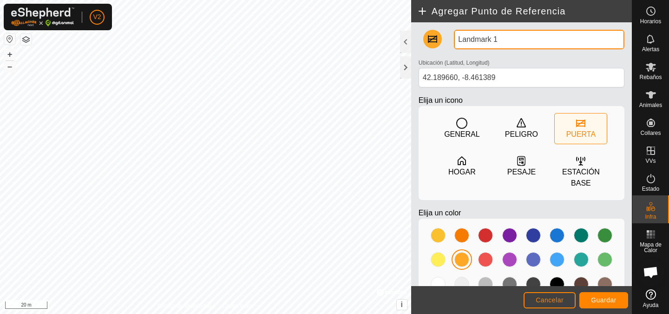
click at [511, 34] on input "Landmark 1" at bounding box center [539, 40] width 170 height 20
type input "ñ"
type input "Salida de Pios"
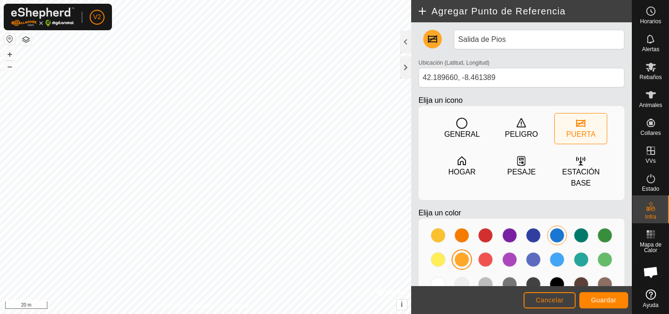
click at [557, 234] on div at bounding box center [556, 235] width 15 height 15
click at [602, 300] on span "Guardar" at bounding box center [604, 299] width 26 height 7
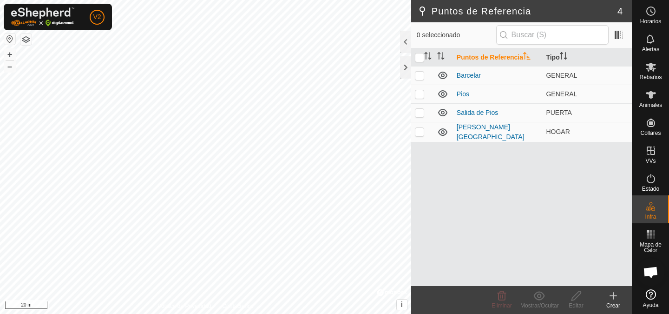
click at [614, 297] on icon at bounding box center [613, 295] width 11 height 11
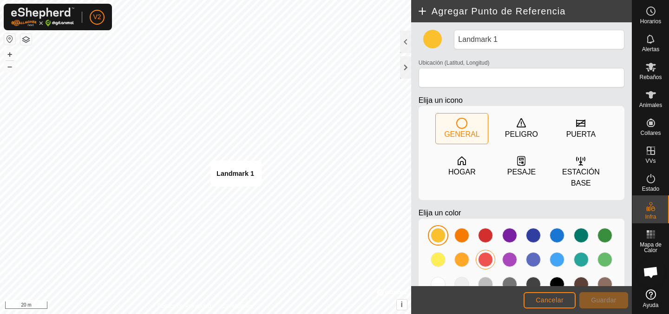
type input "42.189656, -8.460772"
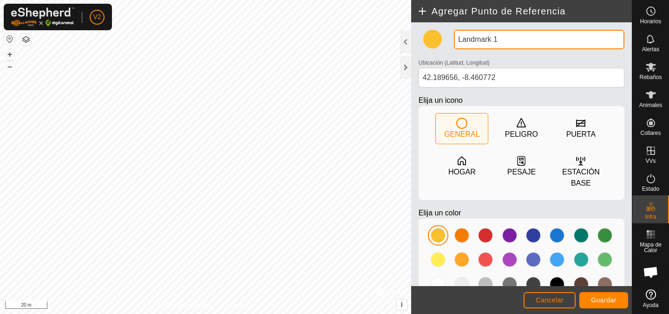
click at [508, 39] on input "Landmark 1" at bounding box center [539, 40] width 170 height 20
type input "[PERSON_NAME] Penabella"
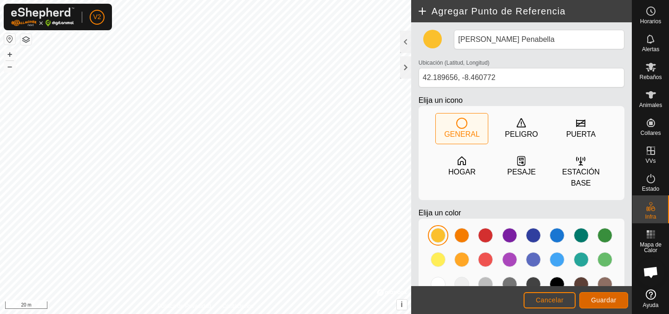
click at [605, 301] on span "Guardar" at bounding box center [604, 299] width 26 height 7
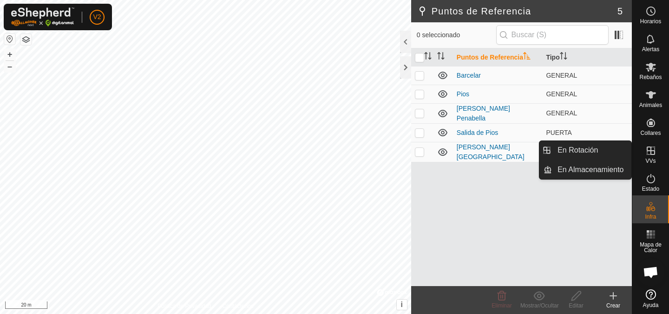
click at [651, 150] on icon at bounding box center [650, 150] width 11 height 11
click at [562, 152] on link "En Rotación" at bounding box center [591, 150] width 79 height 19
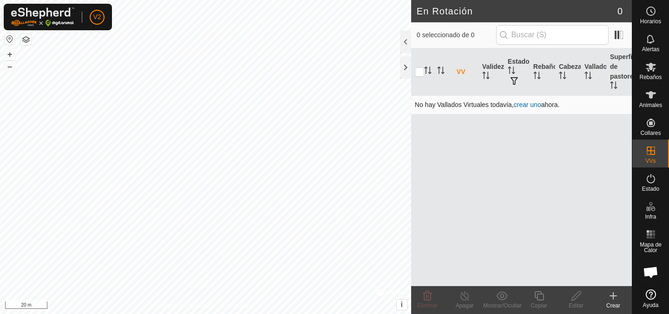
click at [537, 105] on link "crear uno" at bounding box center [527, 104] width 27 height 7
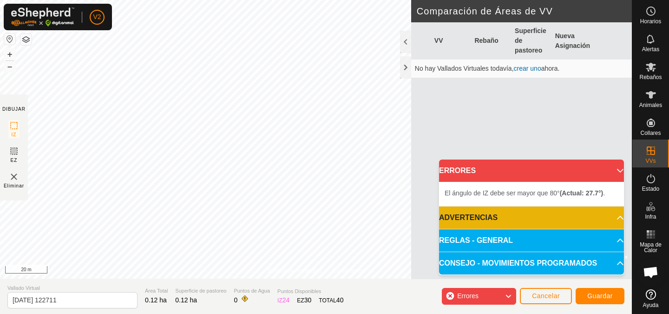
click at [506, 298] on icon at bounding box center [507, 296] width 7 height 12
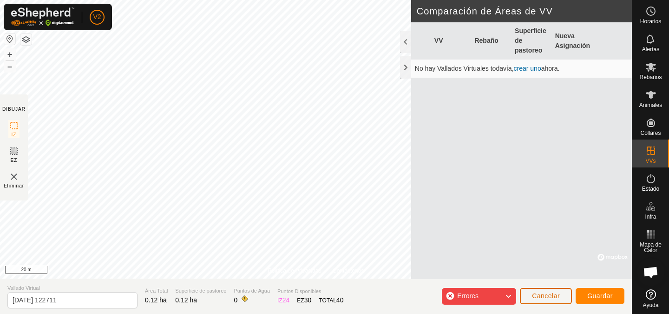
click at [555, 294] on span "Cancelar" at bounding box center [546, 295] width 28 height 7
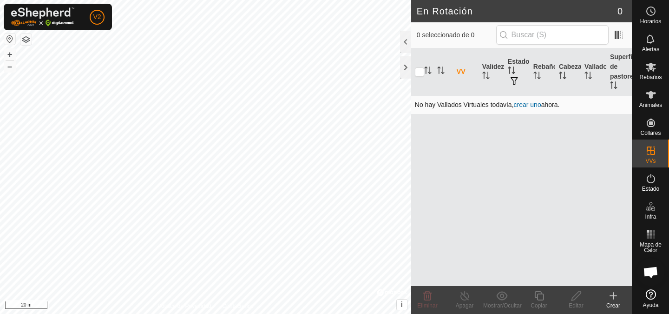
click at [537, 104] on link "crear uno" at bounding box center [527, 104] width 27 height 7
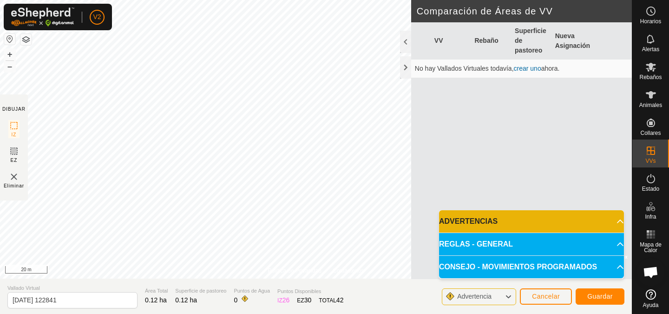
click at [616, 218] on p-accordion-header "ADVERTENCIAS" at bounding box center [531, 221] width 185 height 22
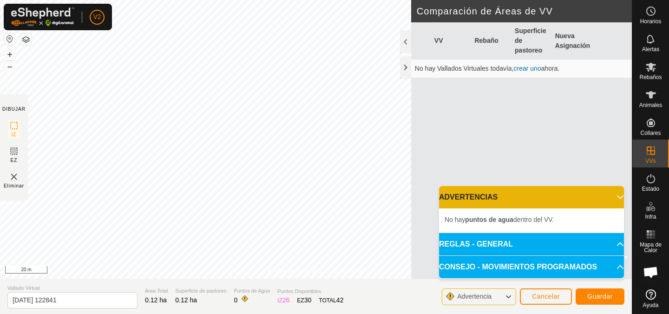
click at [614, 195] on p-accordion-header "ADVERTENCIAS" at bounding box center [531, 197] width 185 height 22
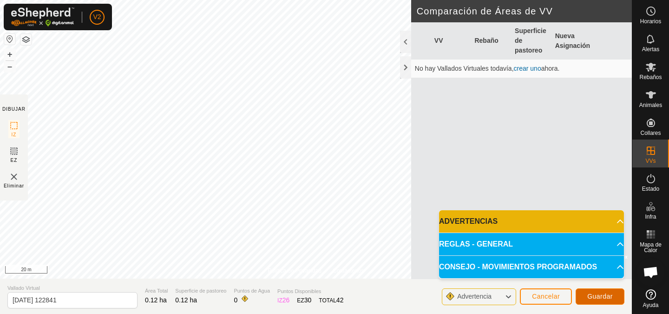
click at [603, 296] on span "Guardar" at bounding box center [600, 295] width 26 height 7
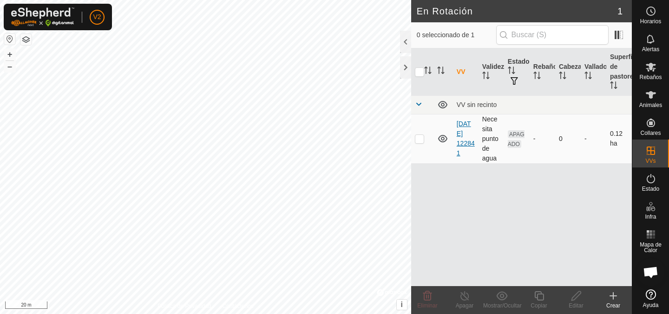
click at [465, 140] on link "[DATE] 122841" at bounding box center [466, 138] width 18 height 37
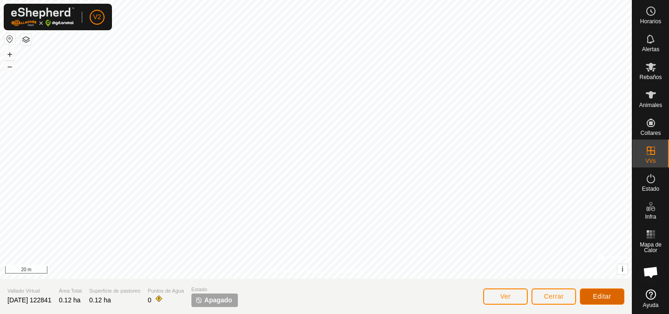
click at [604, 296] on span "Editar" at bounding box center [602, 295] width 19 height 7
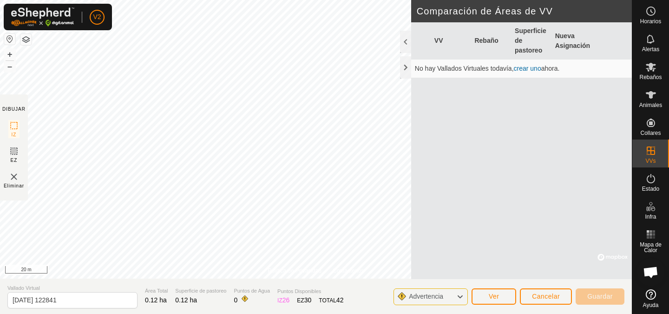
click at [347, 303] on section "Vallado Virtual [DATE] 122841 Área Total 0.12 ha Superficie de pastoreo 0.12 ha…" at bounding box center [316, 295] width 632 height 35
click at [499, 300] on button "Ver" at bounding box center [493, 296] width 45 height 16
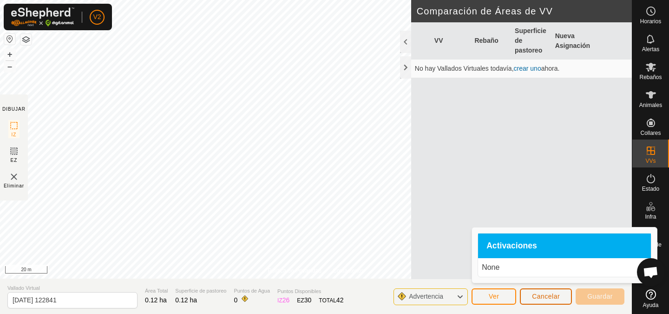
click at [539, 296] on span "Cancelar" at bounding box center [546, 295] width 28 height 7
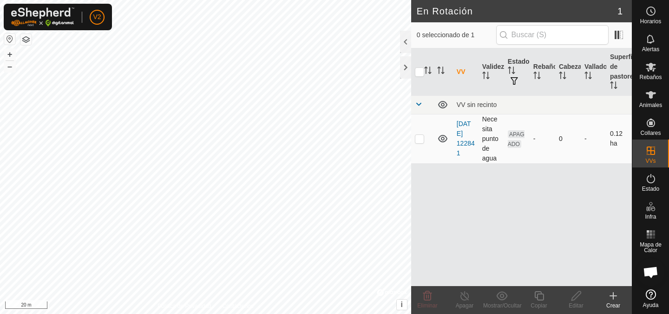
click at [423, 139] on p-checkbox at bounding box center [419, 138] width 9 height 7
checkbox input "true"
click at [576, 295] on icon at bounding box center [576, 295] width 12 height 11
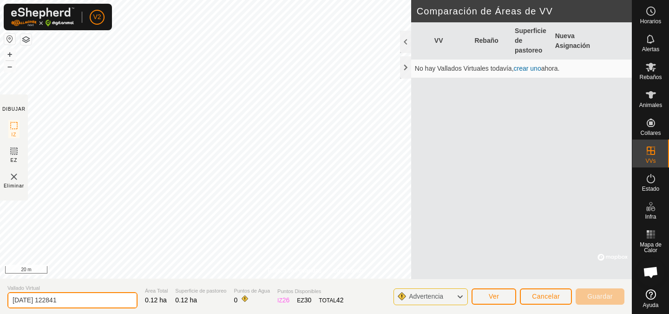
click at [74, 298] on input "[DATE] 122841" at bounding box center [72, 300] width 130 height 16
type input "P8 Torreiro"
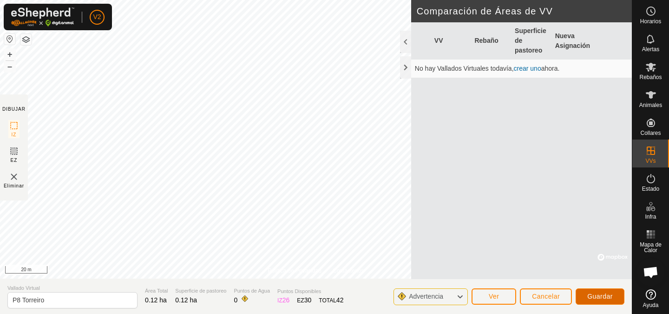
click at [599, 294] on span "Guardar" at bounding box center [600, 295] width 26 height 7
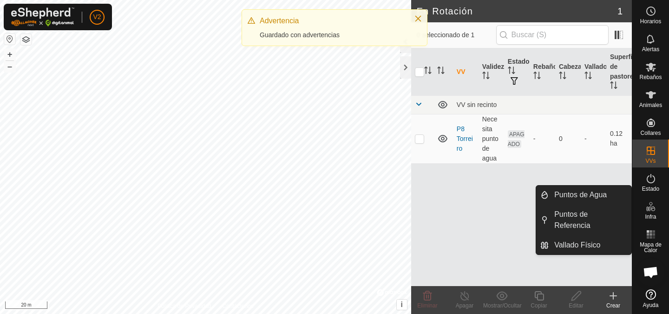
click at [653, 212] on es-infrastructure-svg-icon at bounding box center [650, 206] width 17 height 15
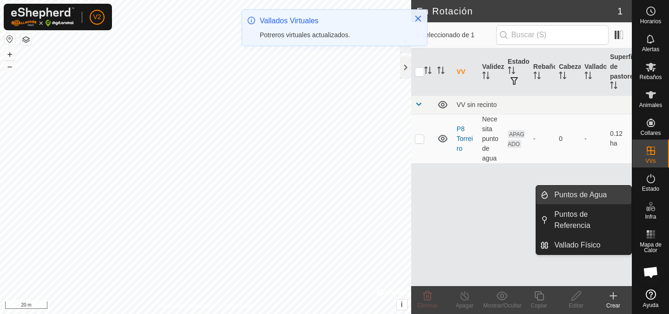
click at [583, 194] on link "Puntos de Agua" at bounding box center [590, 194] width 83 height 19
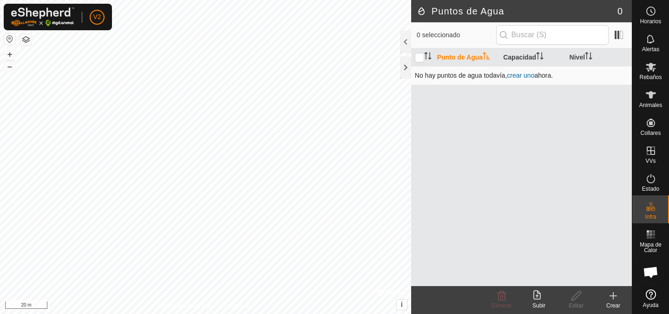
click at [522, 75] on link "crear uno" at bounding box center [520, 75] width 27 height 7
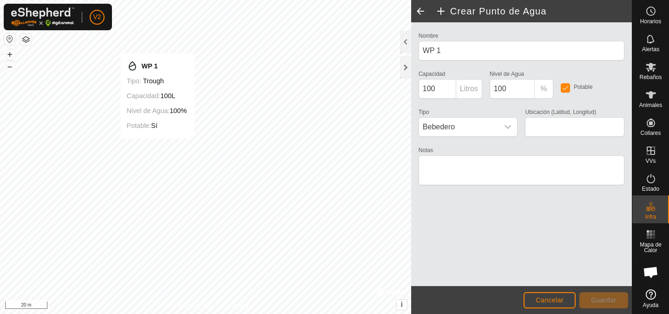
type input "42.190836, -8.462557"
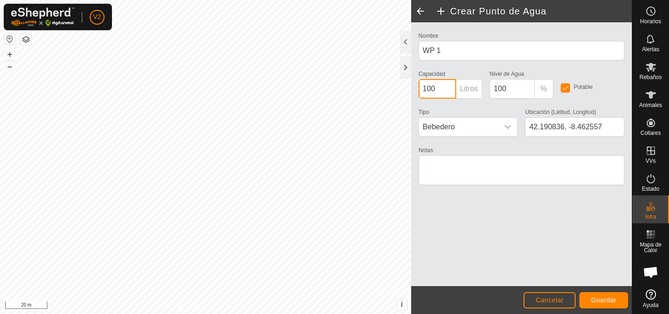
click at [447, 86] on input "100" at bounding box center [437, 89] width 38 height 20
type input "80"
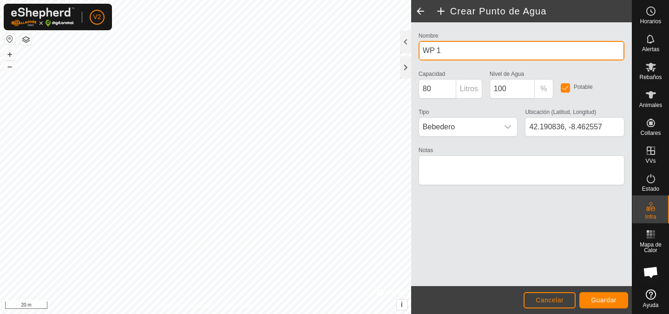
click at [457, 52] on input "WP 1" at bounding box center [521, 51] width 206 height 20
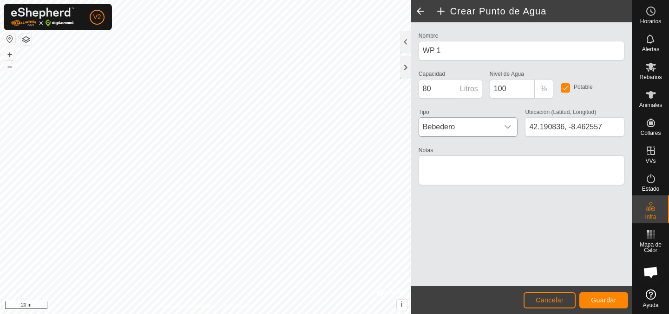
click at [510, 124] on icon "dropdown trigger" at bounding box center [507, 126] width 7 height 7
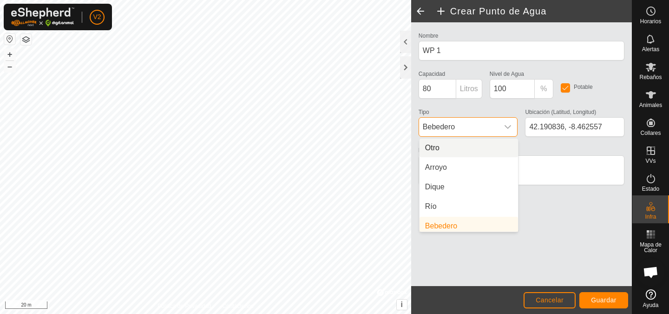
click at [569, 226] on div "Nombre WP 1 Capacidad 80 Litros Nivel de Agua 100 % Potable Tipo Bebedero Otro …" at bounding box center [521, 153] width 221 height 263
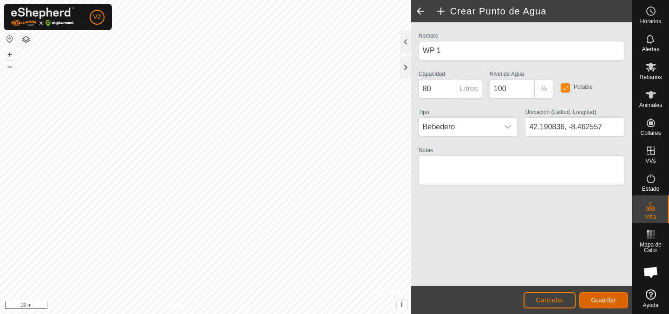
click at [604, 299] on span "Guardar" at bounding box center [604, 299] width 26 height 7
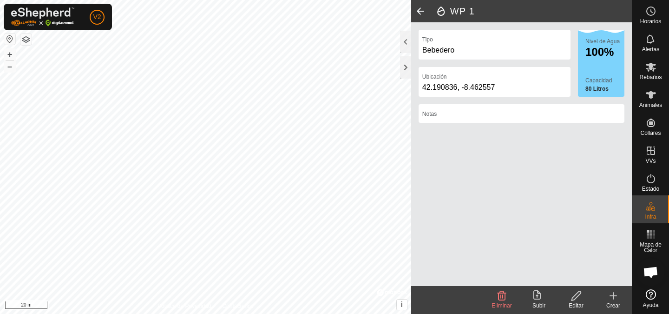
click at [610, 302] on div "Crear" at bounding box center [613, 305] width 37 height 8
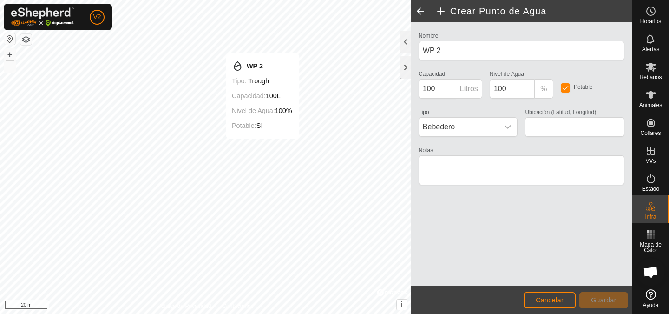
type input "42.190552, -8.463084"
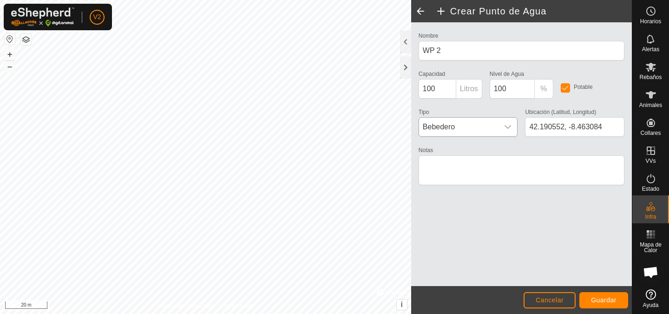
click at [509, 124] on icon "dropdown trigger" at bounding box center [507, 126] width 7 height 7
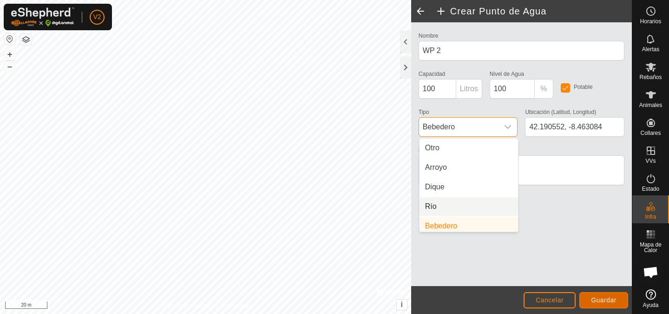
click at [596, 296] on span "Guardar" at bounding box center [604, 299] width 26 height 7
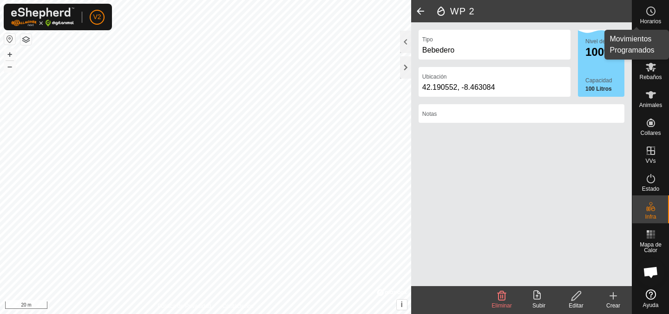
click at [649, 19] on span "Horarios" at bounding box center [650, 22] width 21 height 6
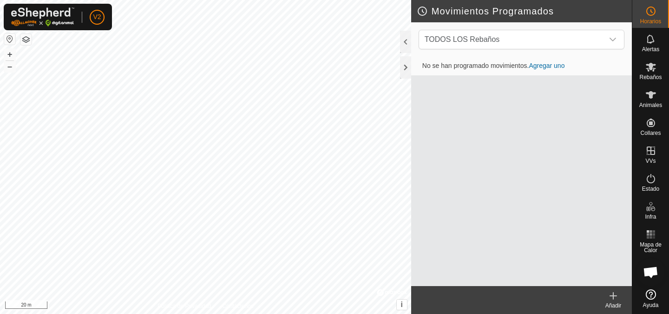
click at [556, 69] on link "Agregar uno" at bounding box center [547, 65] width 36 height 7
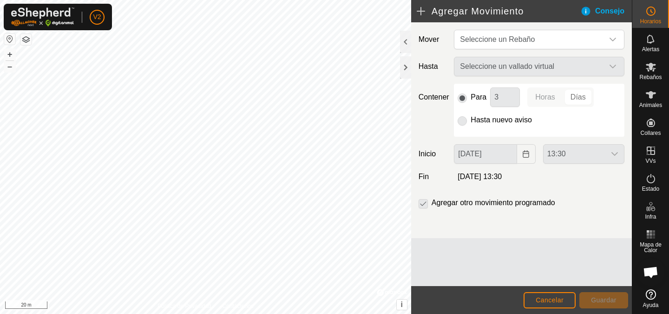
click at [604, 10] on div "Consejo" at bounding box center [606, 11] width 52 height 11
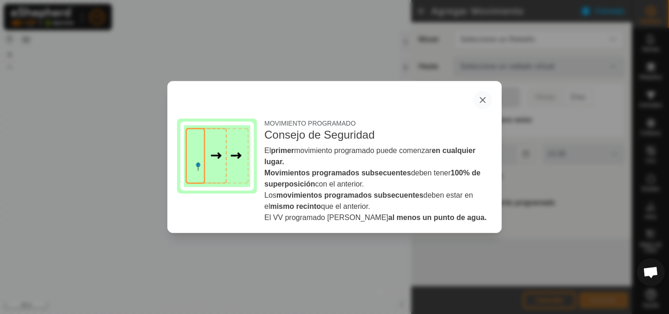
click at [483, 98] on button "button" at bounding box center [482, 100] width 19 height 19
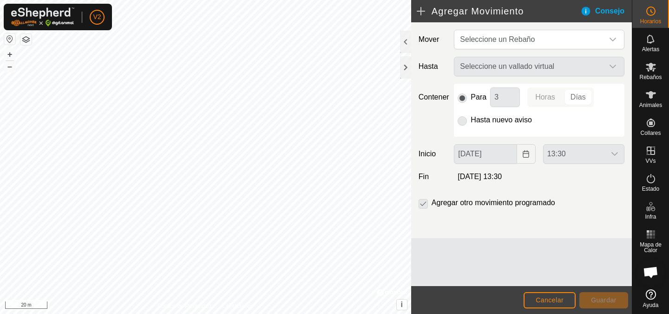
click at [420, 10] on h2 "Agregar Movimiento" at bounding box center [498, 11] width 163 height 11
click at [422, 11] on h2 "Agregar Movimiento" at bounding box center [498, 11] width 163 height 11
click at [551, 298] on span "Cancelar" at bounding box center [550, 299] width 28 height 7
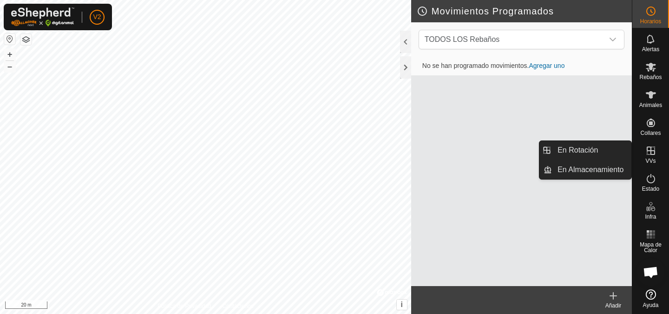
click at [647, 154] on icon at bounding box center [650, 150] width 11 height 11
click at [651, 151] on icon at bounding box center [650, 150] width 11 height 11
click at [574, 166] on link "En Almacenamiento" at bounding box center [591, 169] width 79 height 19
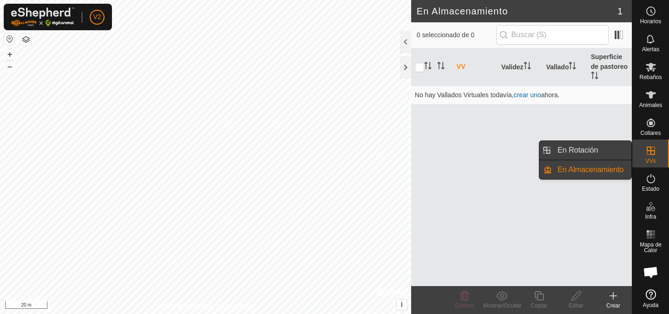
click at [583, 152] on link "En Rotación" at bounding box center [591, 150] width 79 height 19
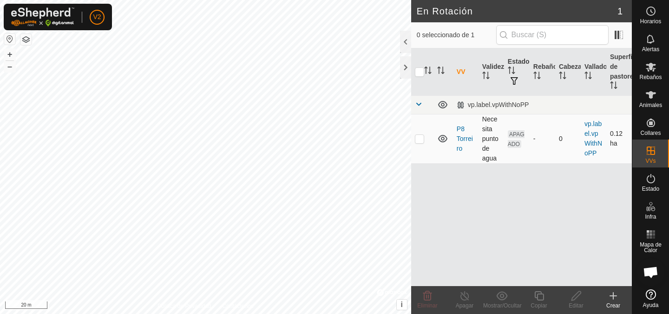
click at [421, 137] on p-checkbox at bounding box center [419, 138] width 9 height 7
checkbox input "true"
click at [577, 297] on icon at bounding box center [576, 295] width 12 height 11
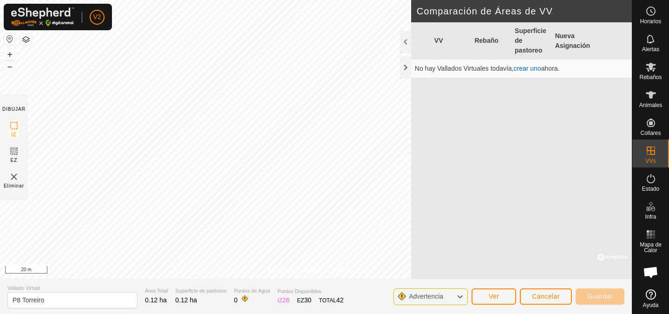
click at [456, 297] on icon at bounding box center [459, 296] width 7 height 12
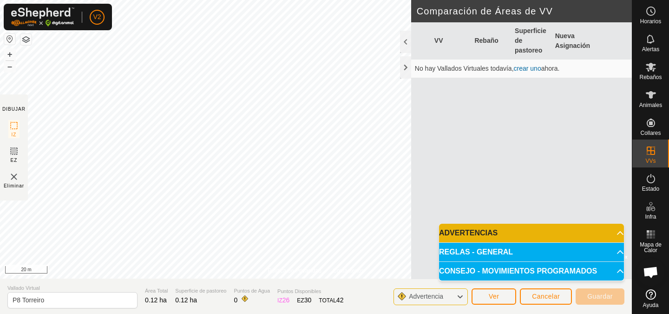
click at [594, 228] on p-accordion-header "ADVERTENCIAS" at bounding box center [531, 232] width 185 height 19
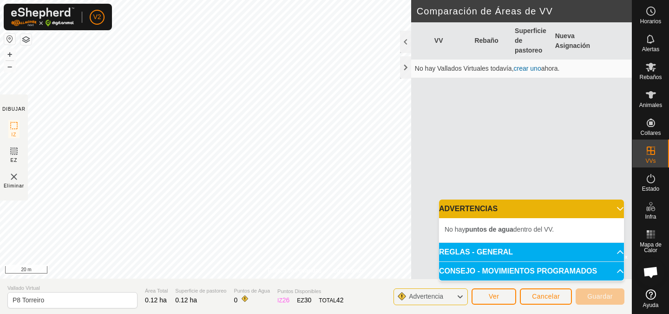
click at [531, 231] on span "No hay puntos de agua dentro del VV." at bounding box center [498, 228] width 109 height 7
click at [490, 297] on span "Ver" at bounding box center [494, 295] width 11 height 7
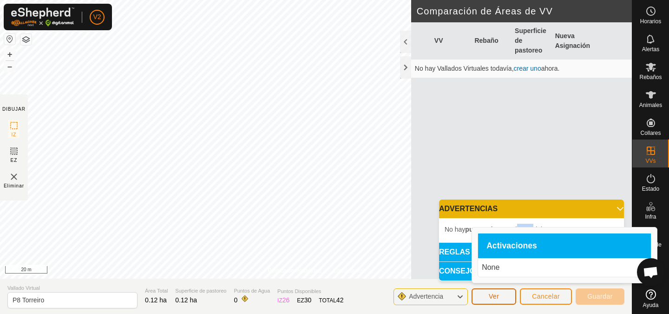
click at [494, 294] on span "Ver" at bounding box center [494, 295] width 11 height 7
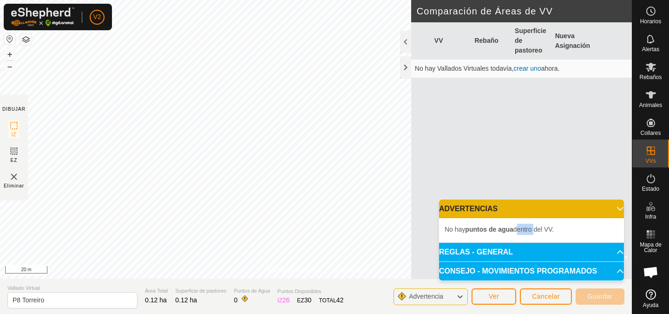
click at [507, 245] on p-accordion-header "REGLAS - GENERAL" at bounding box center [531, 251] width 185 height 19
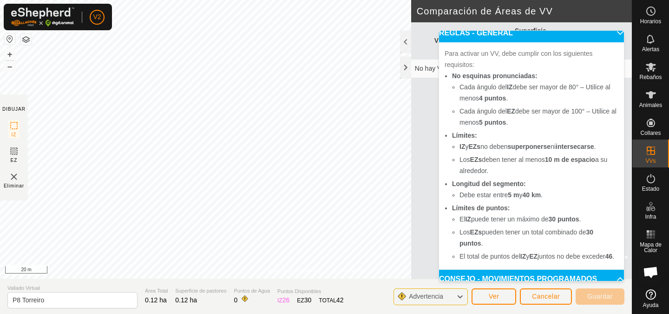
scroll to position [69, 0]
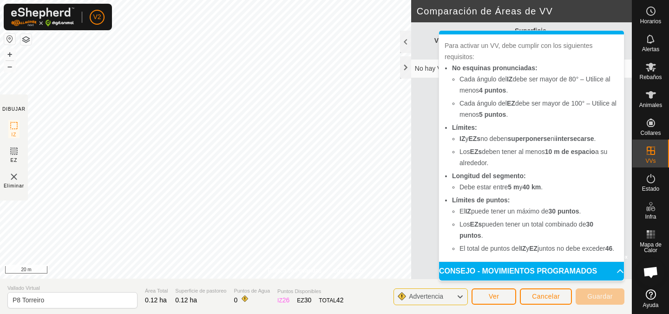
click at [614, 269] on p-accordion-header "CONSEJO - MOVIMIENTOS PROGRAMADOS" at bounding box center [531, 270] width 185 height 19
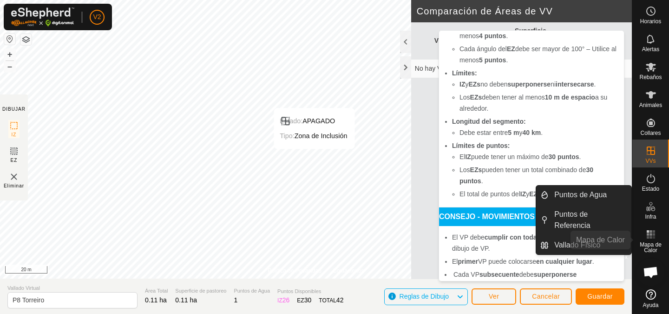
scroll to position [26, 0]
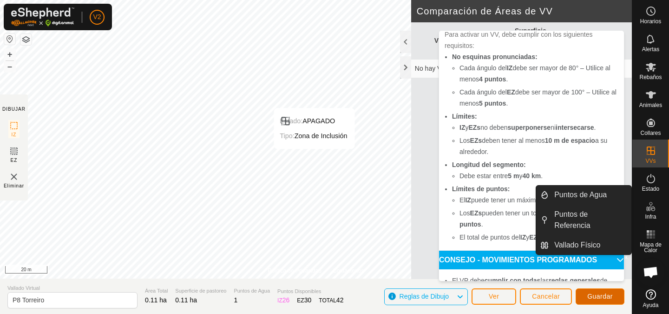
click at [597, 294] on span "Guardar" at bounding box center [600, 295] width 26 height 7
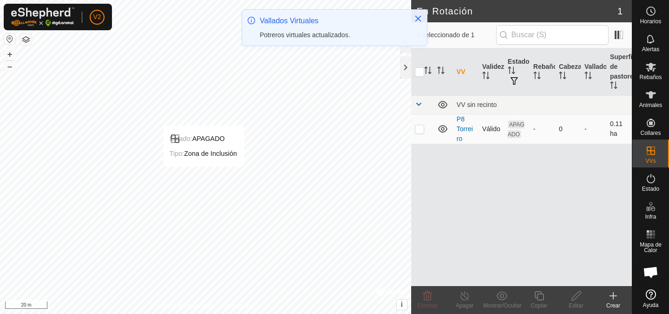
click at [422, 127] on p-checkbox at bounding box center [419, 128] width 9 height 7
checkbox input "true"
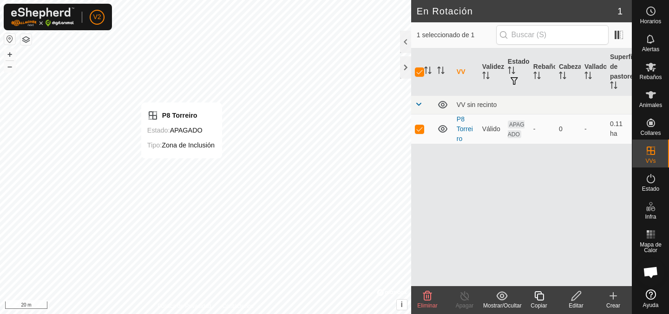
checkbox input "false"
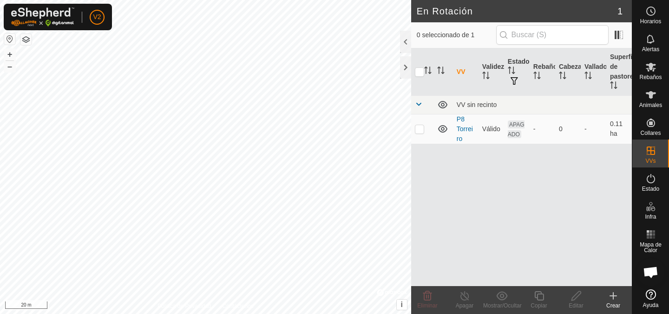
checkbox input "true"
